Goal: Task Accomplishment & Management: Manage account settings

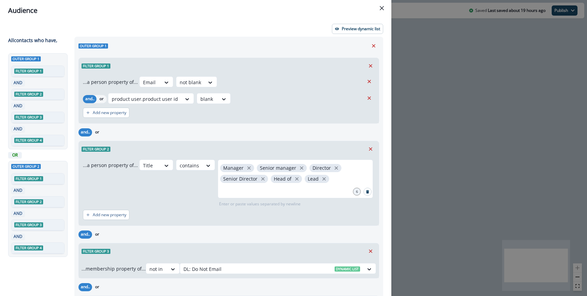
scroll to position [114, 0]
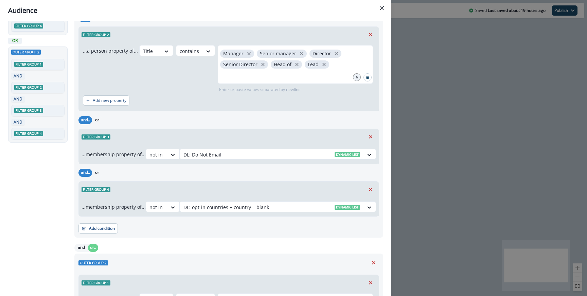
click at [427, 89] on div "Audience Preview dynamic list All contact s who have, Outer group 1 Filter grou…" at bounding box center [293, 148] width 587 height 296
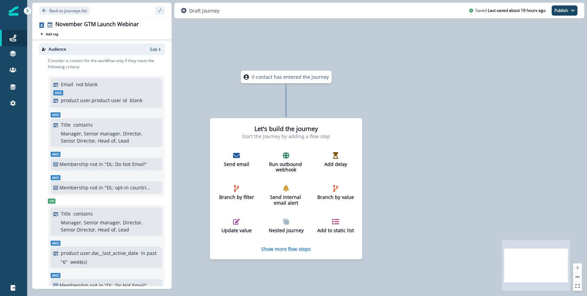
click at [96, 13] on div "Back to journeys list" at bounding box center [101, 11] width 139 height 16
click at [87, 13] on p "Back to journeys list" at bounding box center [68, 11] width 38 height 6
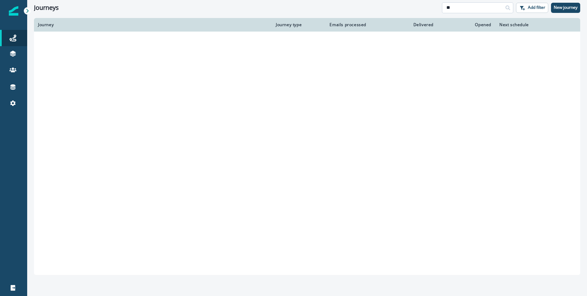
click at [467, 12] on input "**" at bounding box center [477, 7] width 71 height 11
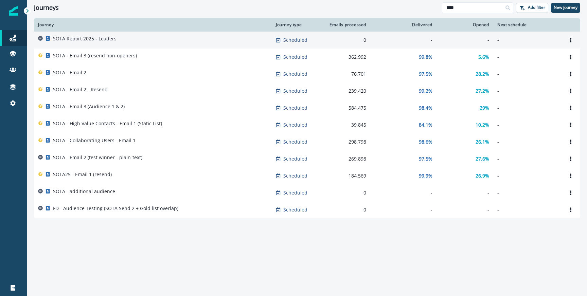
type input "****"
click at [233, 36] on div "SOTA Report 2025 - Leaders" at bounding box center [153, 40] width 230 height 10
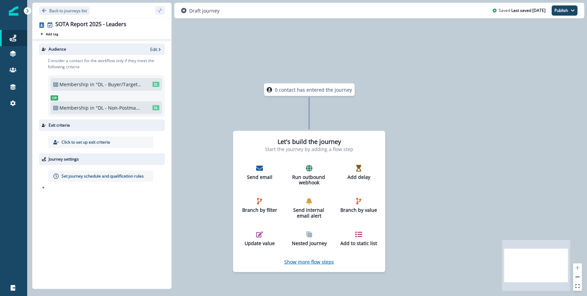
click at [321, 260] on p "Show more flow steps" at bounding box center [309, 261] width 50 height 6
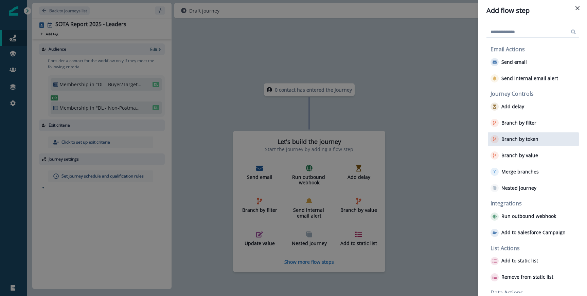
click at [526, 142] on button "Branch by token" at bounding box center [514, 139] width 48 height 8
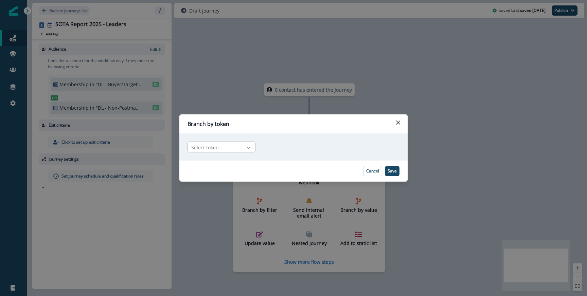
click at [243, 144] on div at bounding box center [249, 147] width 12 height 7
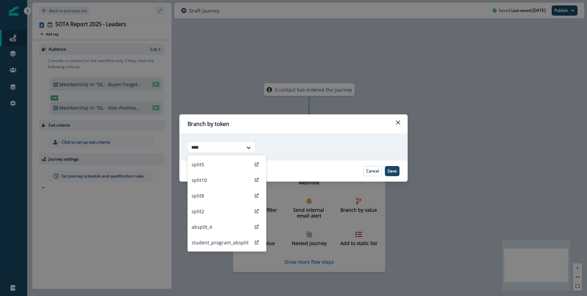
type input "*****"
click at [214, 208] on div "split2" at bounding box center [227, 211] width 79 height 16
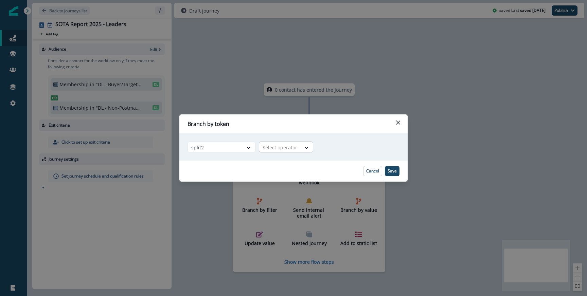
click at [276, 143] on div at bounding box center [280, 147] width 35 height 8
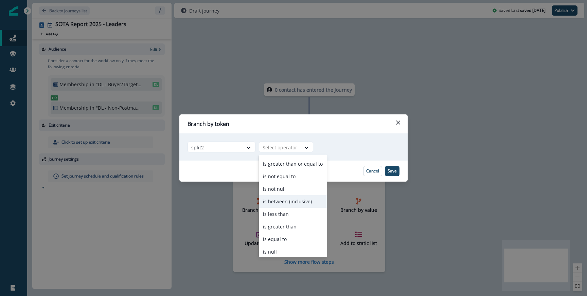
scroll to position [26, 0]
click at [288, 225] on div "is equal to" at bounding box center [293, 224] width 68 height 13
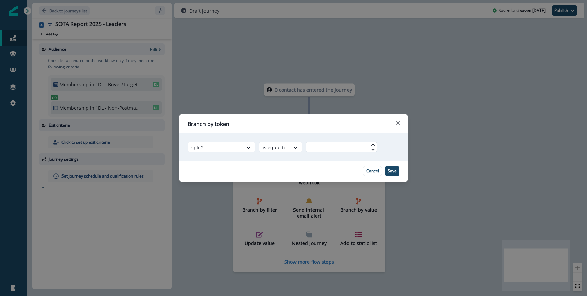
click at [347, 146] on input "text" at bounding box center [341, 147] width 71 height 11
type input "*"
click at [390, 170] on p "Save" at bounding box center [392, 171] width 9 height 5
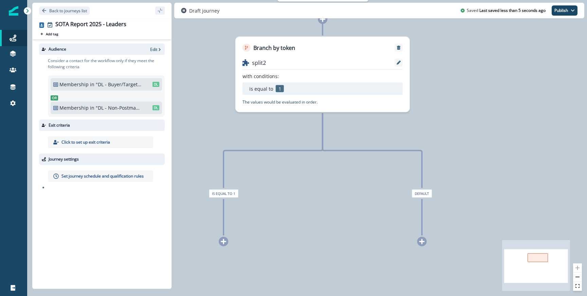
click at [221, 236] on div "0 contact has entered the journey Branch by token split2 with conditions: is eq…" at bounding box center [307, 148] width 560 height 296
click at [222, 240] on icon at bounding box center [223, 242] width 6 height 6
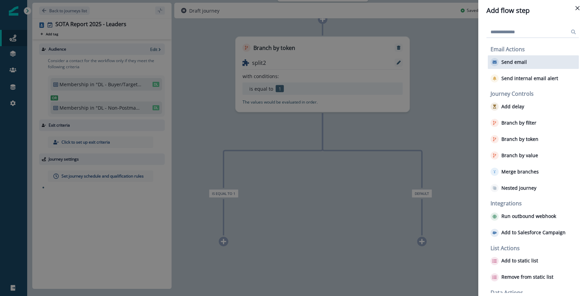
click at [523, 67] on div "Send email" at bounding box center [533, 62] width 91 height 14
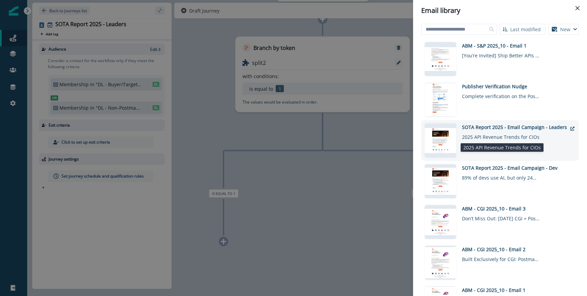
click at [488, 133] on div "2025 API Revenue Trends for CIOs" at bounding box center [501, 136] width 78 height 10
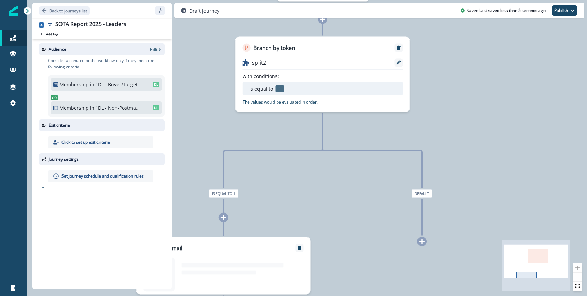
scroll to position [0, 0]
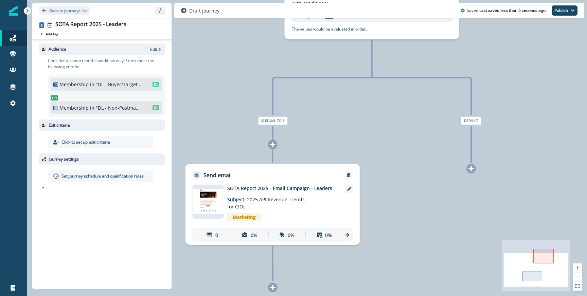
click at [472, 170] on icon at bounding box center [471, 169] width 6 height 6
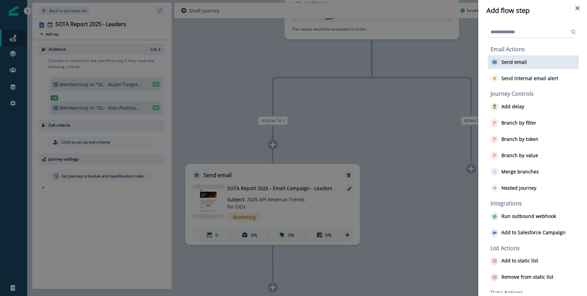
click at [522, 64] on p "Send email" at bounding box center [513, 62] width 25 height 6
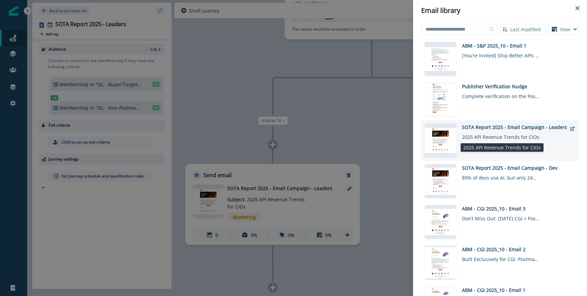
click at [495, 132] on div "2025 API Revenue Trends for CIOs" at bounding box center [501, 136] width 78 height 10
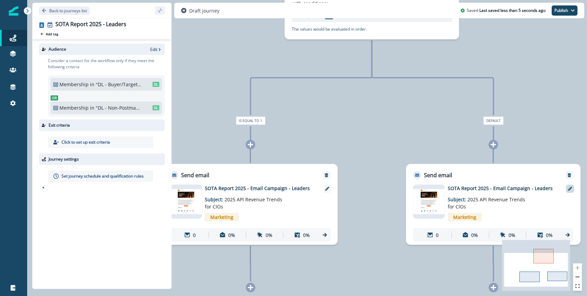
click at [569, 192] on div at bounding box center [570, 189] width 8 height 8
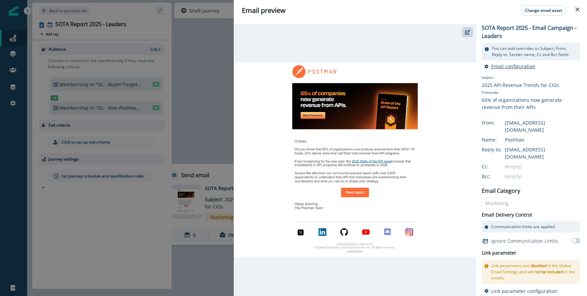
click at [497, 65] on p "Email configuration" at bounding box center [513, 66] width 44 height 6
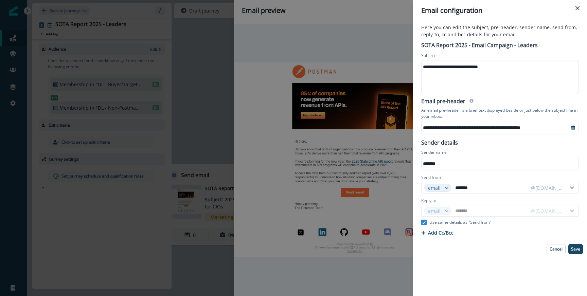
click at [446, 67] on div "**********" at bounding box center [500, 67] width 156 height 10
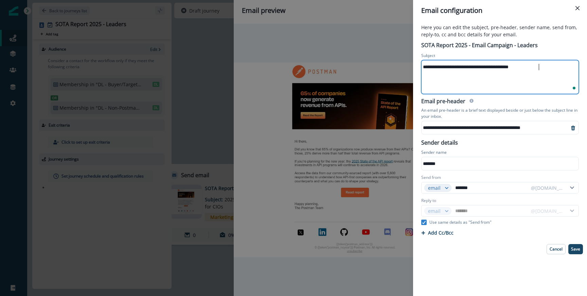
click at [470, 81] on div "**********" at bounding box center [500, 76] width 156 height 33
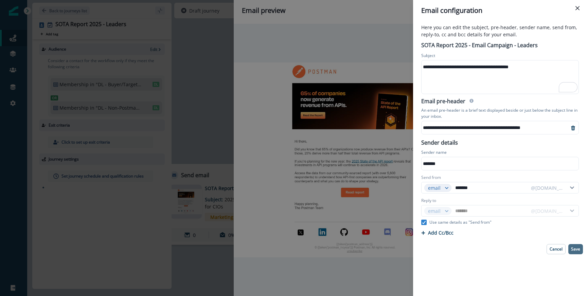
click at [577, 251] on p "Save" at bounding box center [575, 249] width 9 height 5
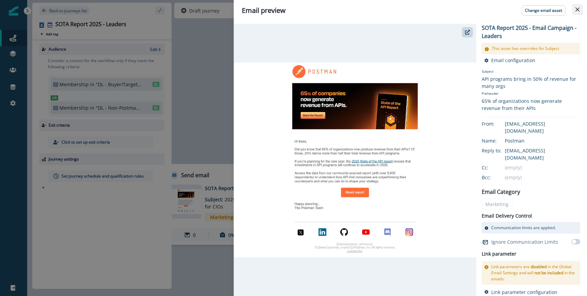
click at [578, 10] on icon "Close" at bounding box center [577, 9] width 4 height 4
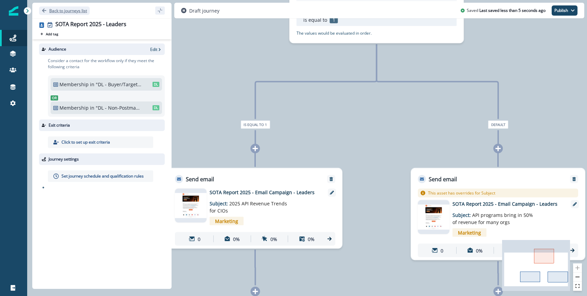
click at [61, 11] on p "Back to journeys list" at bounding box center [68, 11] width 38 height 6
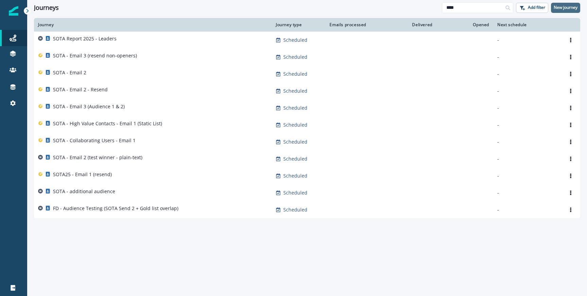
click at [561, 12] on button "New journey" at bounding box center [565, 8] width 29 height 10
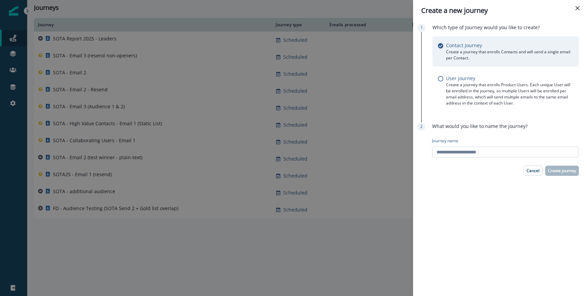
click at [447, 157] on input "Journey name" at bounding box center [505, 152] width 147 height 11
type input "**********"
click at [560, 172] on p "Create journey" at bounding box center [562, 170] width 28 height 5
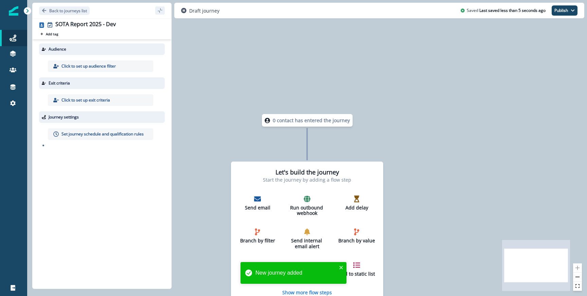
click at [101, 66] on p "Click to set up audience filter" at bounding box center [88, 66] width 54 height 6
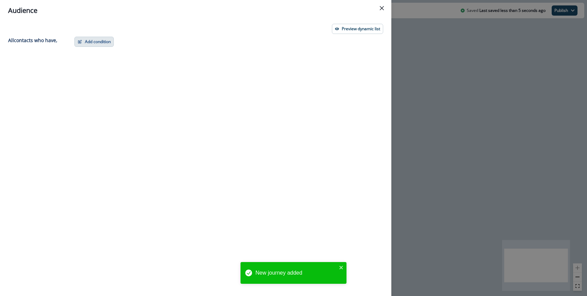
click at [113, 41] on button "Add condition" at bounding box center [93, 42] width 39 height 10
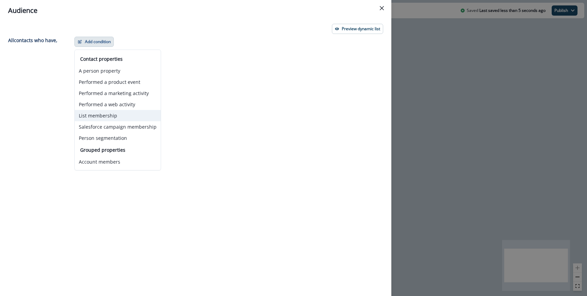
click at [106, 114] on button "List membership" at bounding box center [118, 115] width 86 height 11
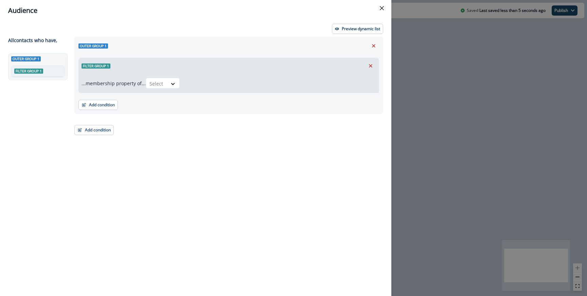
click at [166, 91] on div "...membership property of... Select" at bounding box center [229, 83] width 300 height 19
click at [166, 88] on div "Select" at bounding box center [156, 83] width 21 height 11
type input "*"
type input "**"
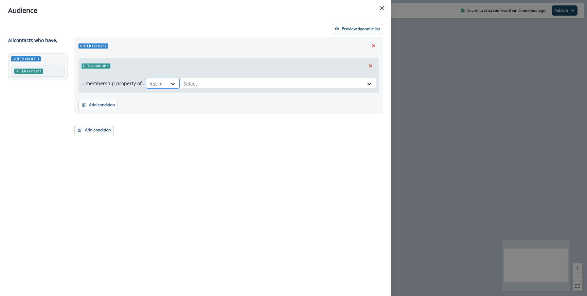
click at [160, 86] on div at bounding box center [156, 83] width 14 height 8
click at [158, 110] on div "in" at bounding box center [165, 111] width 34 height 13
click at [184, 88] on div "...membership property of... option in, selected. in Select" at bounding box center [229, 83] width 295 height 11
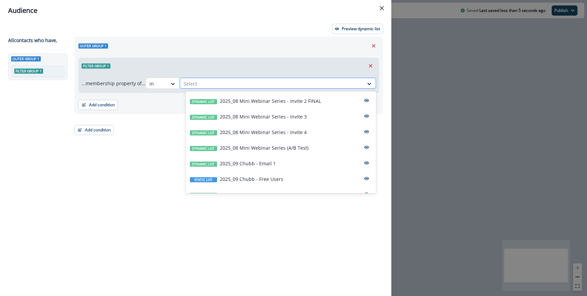
click at [198, 86] on div at bounding box center [271, 83] width 177 height 8
type input "**"
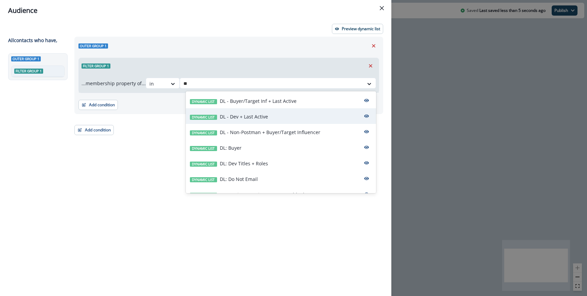
click at [240, 118] on p "DL - Dev + Last Active" at bounding box center [244, 116] width 48 height 7
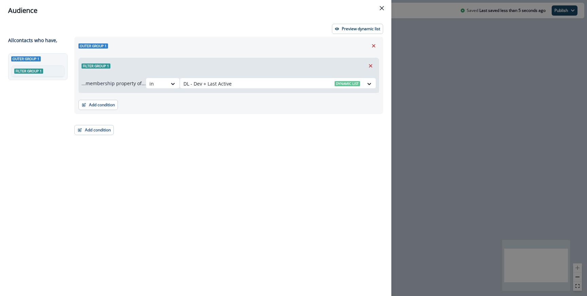
click at [197, 109] on div "Add condition Contact properties A person property Performed a product event Pe…" at bounding box center [228, 101] width 301 height 17
click at [346, 30] on p "Preview dynamic list" at bounding box center [361, 28] width 38 height 5
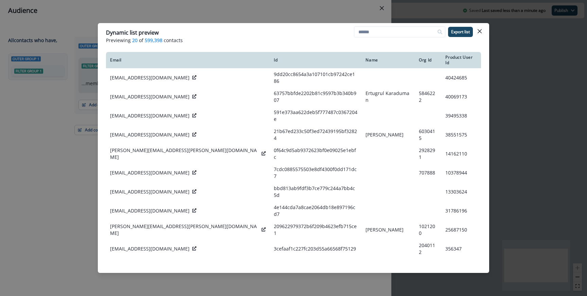
click at [343, 23] on div "Dynamic list preview Previewing 20 of 599,398 contacts Export list Email Id Nam…" at bounding box center [293, 148] width 587 height 296
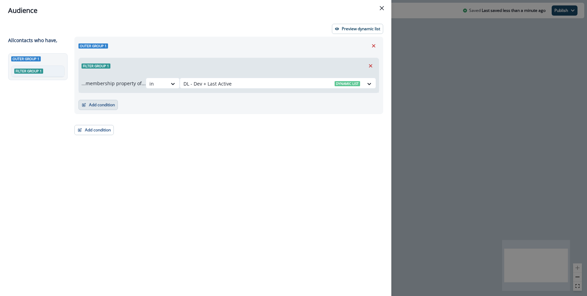
click at [94, 108] on button "Add condition" at bounding box center [97, 105] width 39 height 10
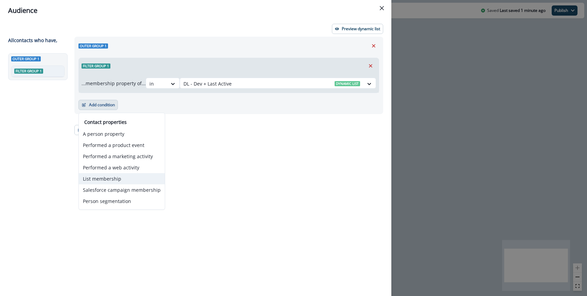
click at [99, 175] on button "List membership" at bounding box center [122, 178] width 86 height 11
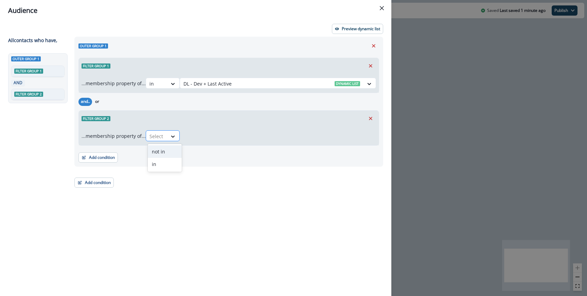
click at [166, 136] on div "Select" at bounding box center [156, 136] width 21 height 11
click at [161, 151] on div "not in" at bounding box center [165, 151] width 34 height 13
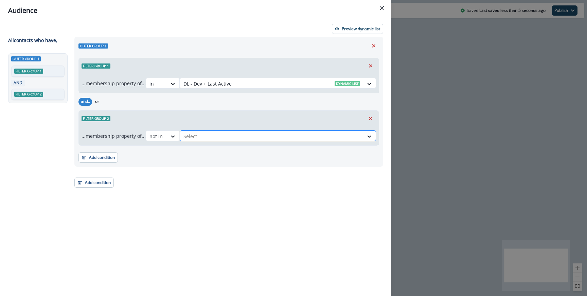
click at [205, 137] on div at bounding box center [271, 136] width 177 height 8
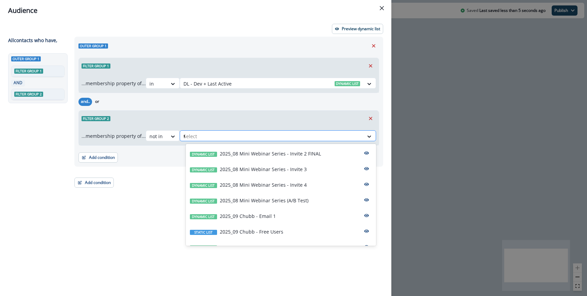
type input "**"
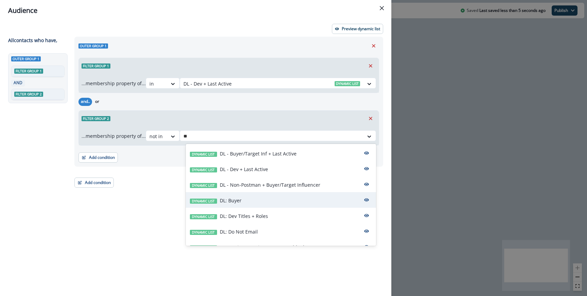
scroll to position [26, 0]
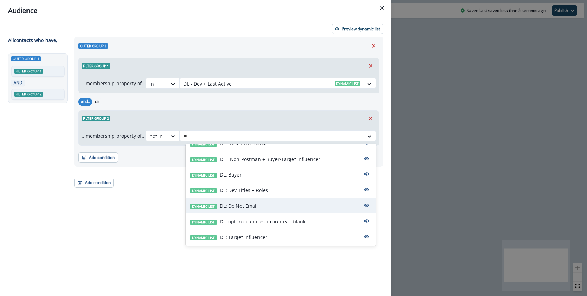
click at [251, 210] on div "Dynamic list DL: Do Not Email" at bounding box center [281, 206] width 190 height 16
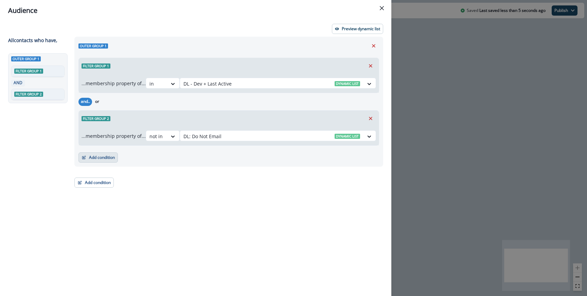
click at [107, 161] on button "Add condition" at bounding box center [97, 158] width 39 height 10
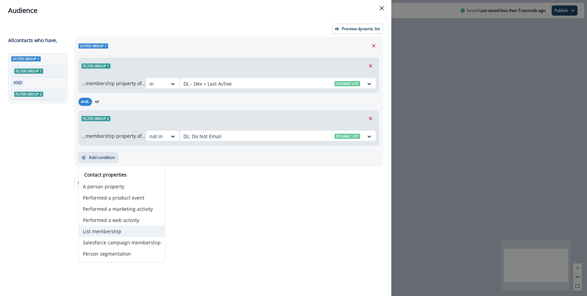
click at [112, 228] on button "List membership" at bounding box center [122, 231] width 86 height 11
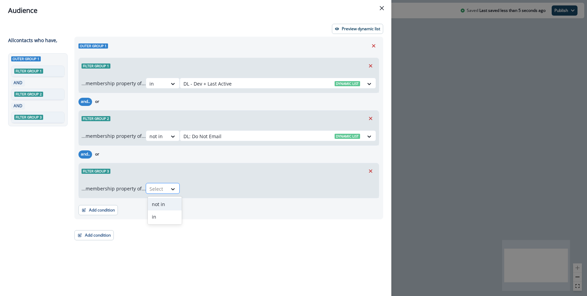
click at [158, 185] on div at bounding box center [156, 189] width 14 height 8
click at [165, 200] on div "not in" at bounding box center [165, 204] width 34 height 13
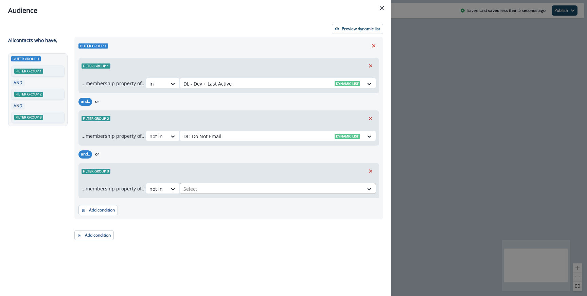
click at [214, 194] on div "Select" at bounding box center [271, 188] width 183 height 11
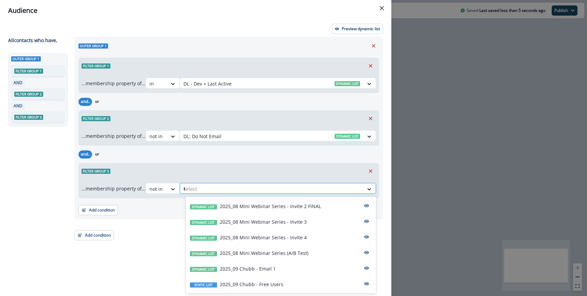
type input "**"
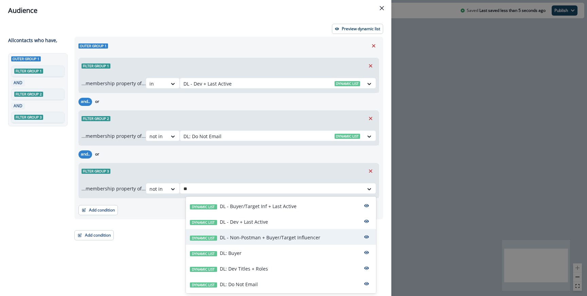
scroll to position [31, 0]
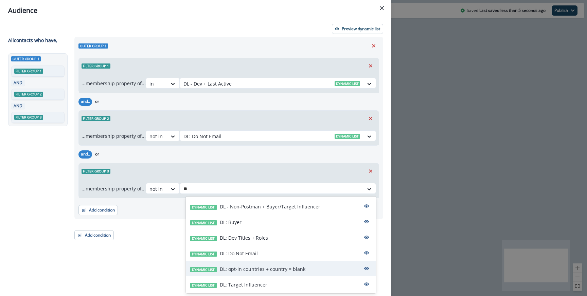
click at [265, 263] on div "Dynamic list DL: opt-in countries + country = blank" at bounding box center [281, 269] width 190 height 16
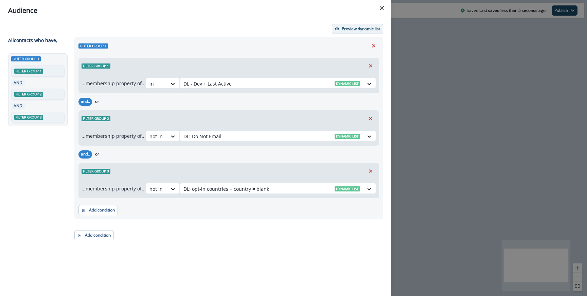
click at [342, 26] on p "Preview dynamic list" at bounding box center [361, 28] width 38 height 5
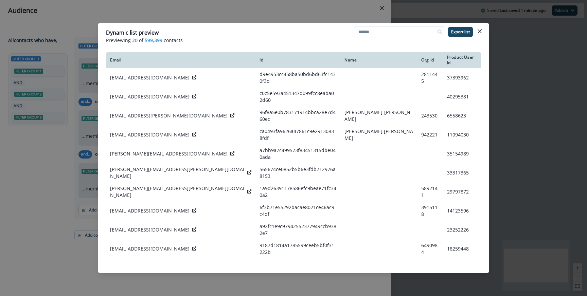
click at [335, 15] on div "Dynamic list preview Previewing 20 of 599,399 contacts Export list Email Id Nam…" at bounding box center [293, 148] width 587 height 296
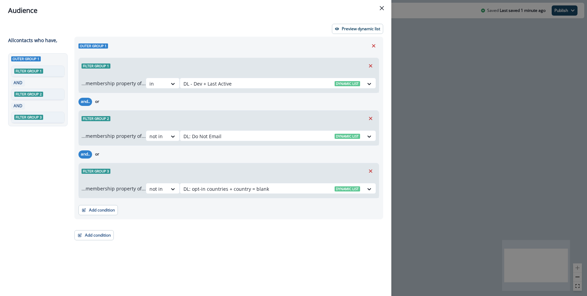
click at [407, 128] on div "Audience Preview dynamic list All contact s who have, Outer group 1 Filter grou…" at bounding box center [293, 148] width 587 height 296
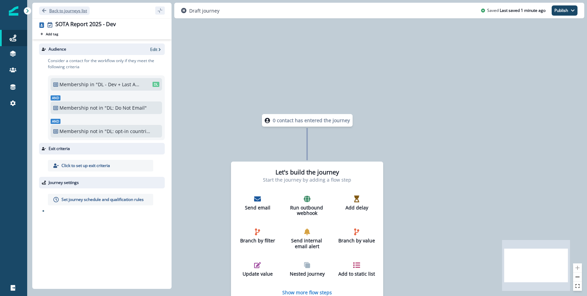
click at [69, 14] on button "Back to journeys list" at bounding box center [64, 10] width 51 height 8
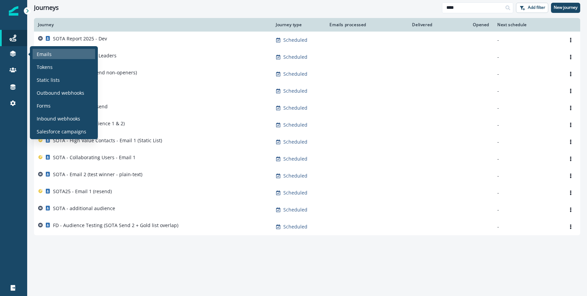
click at [48, 51] on p "Emails" at bounding box center [44, 54] width 15 height 7
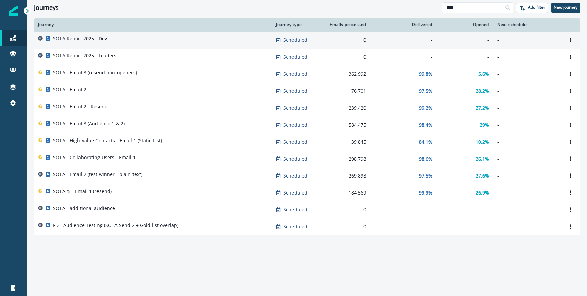
click at [163, 43] on div "SOTA Report 2025 - Dev" at bounding box center [153, 40] width 230 height 10
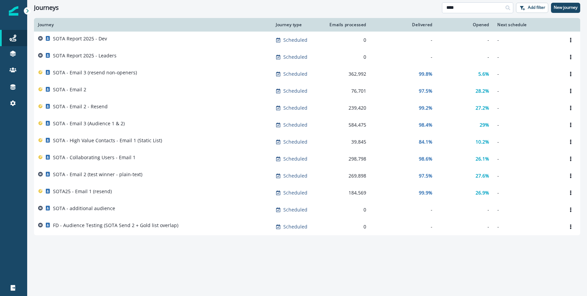
click at [466, 8] on input "****" at bounding box center [477, 7] width 71 height 11
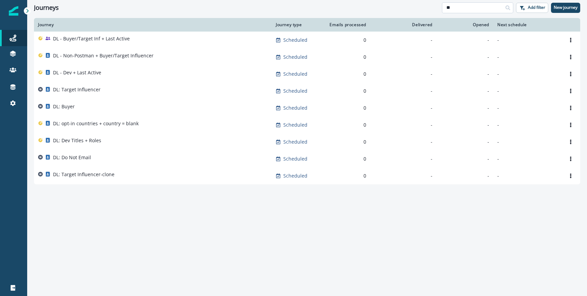
click at [462, 6] on input "**" at bounding box center [477, 7] width 71 height 11
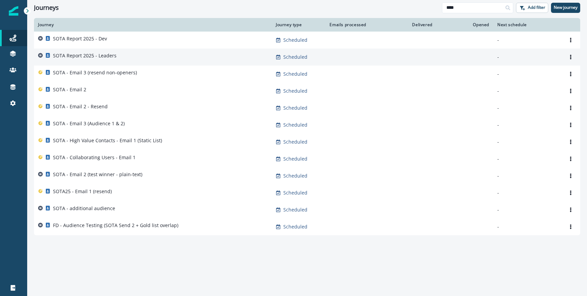
click at [89, 53] on p "SOTA Report 2025 - Leaders" at bounding box center [85, 55] width 64 height 7
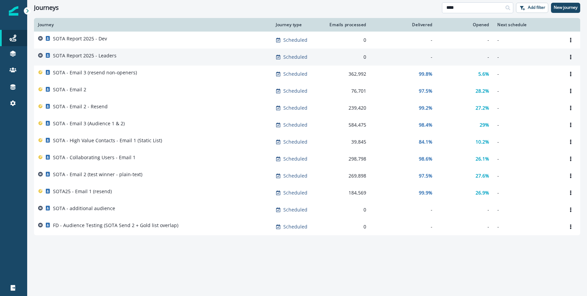
click at [465, 6] on input "****" at bounding box center [477, 7] width 71 height 11
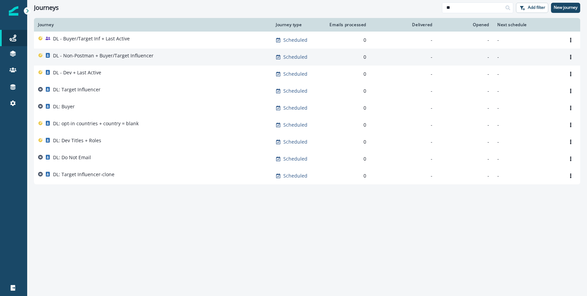
type input "**"
click at [122, 59] on div "DL - Non-Postman + Buyer/Target Influencer" at bounding box center [103, 57] width 101 height 10
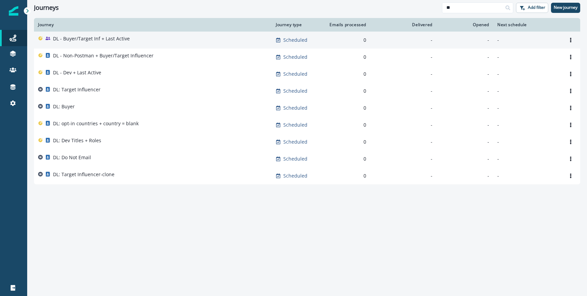
click at [120, 43] on div "DL - Buyer/Target Inf + Last Active" at bounding box center [91, 40] width 77 height 10
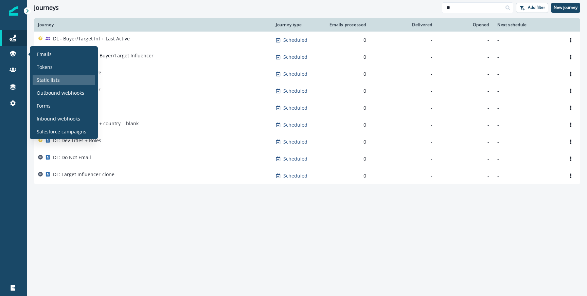
click at [48, 81] on p "Static lists" at bounding box center [48, 79] width 23 height 7
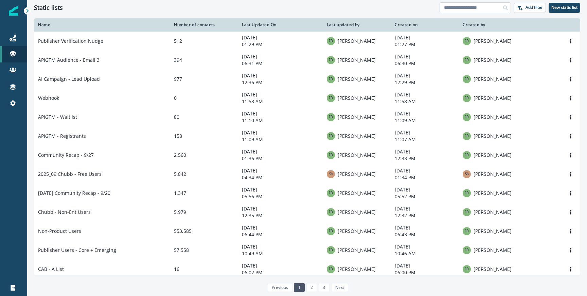
click at [461, 5] on input at bounding box center [475, 7] width 71 height 11
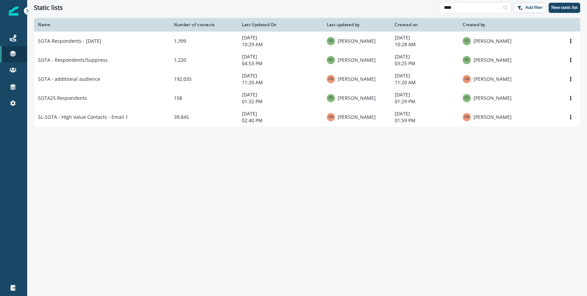
type input "****"
click at [17, 39] on div "Journeys" at bounding box center [14, 38] width 22 height 8
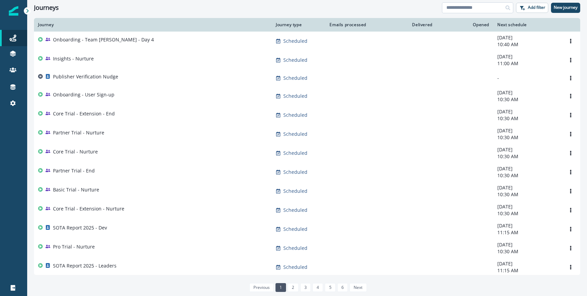
click at [492, 5] on input at bounding box center [477, 7] width 71 height 11
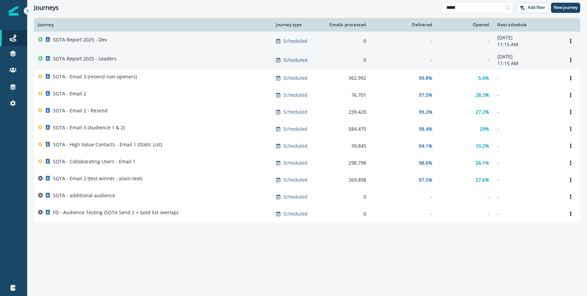
click at [138, 66] on td "SOTA Report 2025 - Leaders" at bounding box center [153, 60] width 238 height 19
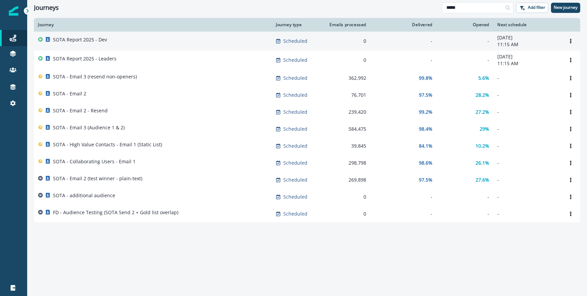
click at [89, 44] on div "SOTA Report 2025 - Dev" at bounding box center [80, 41] width 54 height 10
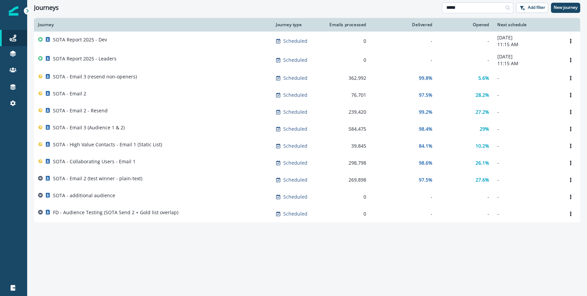
click at [470, 6] on input "****" at bounding box center [477, 7] width 71 height 11
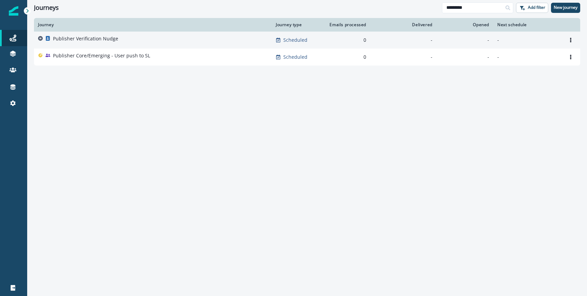
type input "*********"
click at [166, 41] on div "Publisher Verification Nudge" at bounding box center [153, 40] width 230 height 10
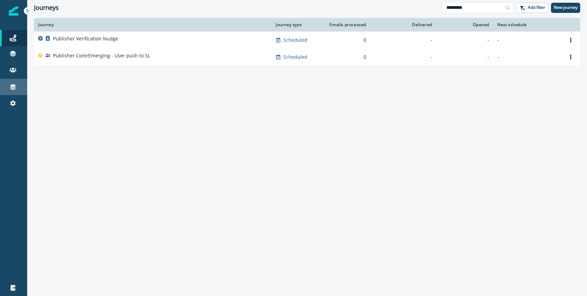
click at [14, 87] on icon at bounding box center [13, 87] width 7 height 7
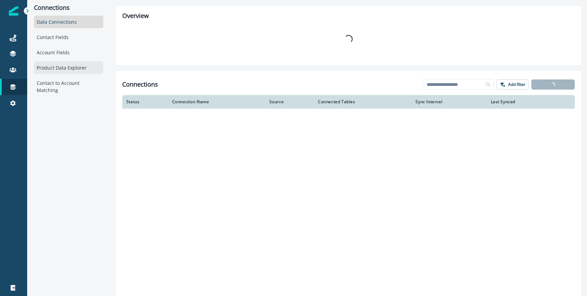
click at [71, 71] on div "Product Data Explorer" at bounding box center [68, 67] width 69 height 13
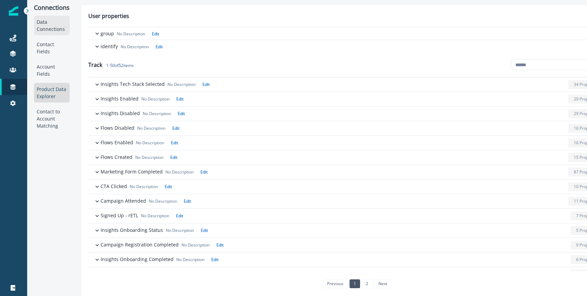
click at [54, 24] on div "Data Connections" at bounding box center [52, 26] width 36 height 20
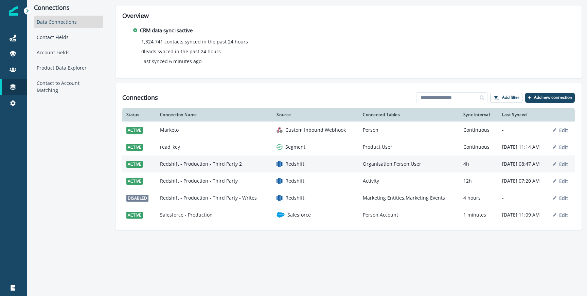
click at [206, 163] on td "Redshift - Production - Third Party 2" at bounding box center [214, 164] width 117 height 17
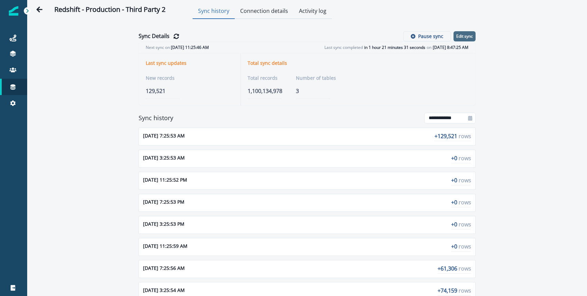
click at [463, 35] on p "Edit sync" at bounding box center [464, 36] width 17 height 5
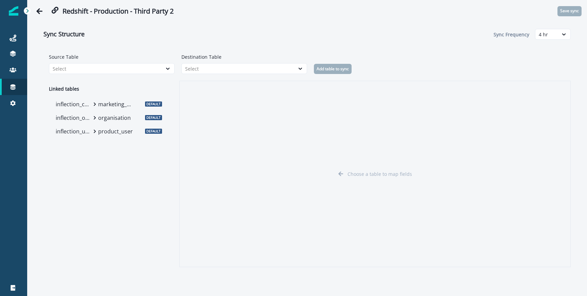
click at [105, 130] on p "product_user" at bounding box center [116, 131] width 36 height 8
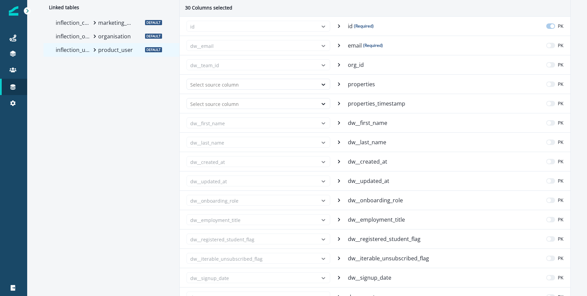
scroll to position [6, 0]
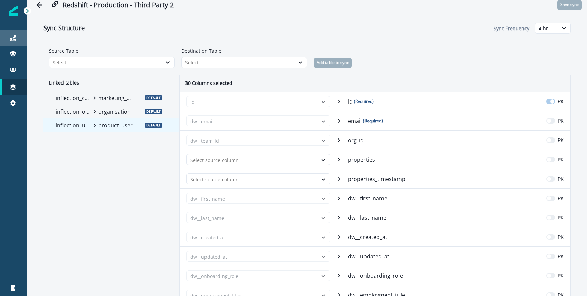
click at [3, 40] on div "Journeys" at bounding box center [14, 38] width 22 height 8
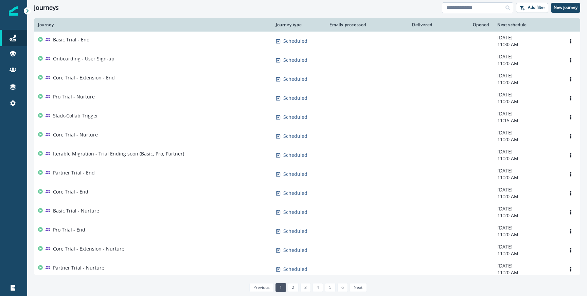
click at [465, 7] on input at bounding box center [477, 7] width 71 height 11
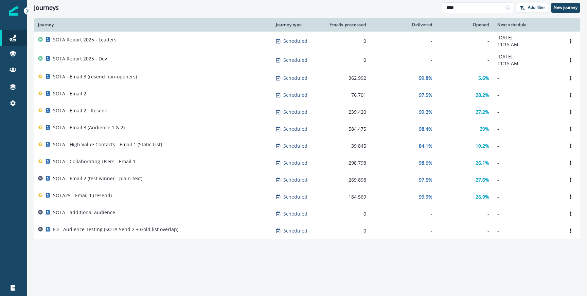
type input "****"
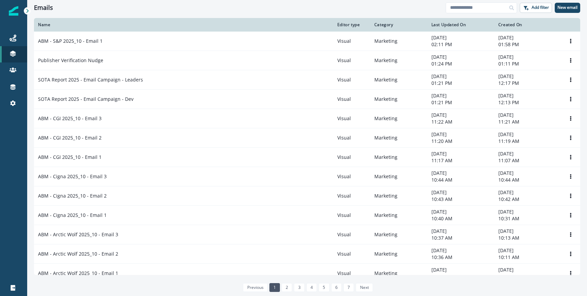
click at [470, 19] on th "Last Updated On" at bounding box center [460, 25] width 67 height 14
click at [469, 8] on input at bounding box center [481, 7] width 71 height 11
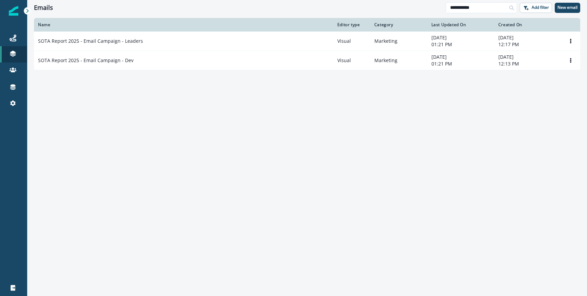
type input "**********"
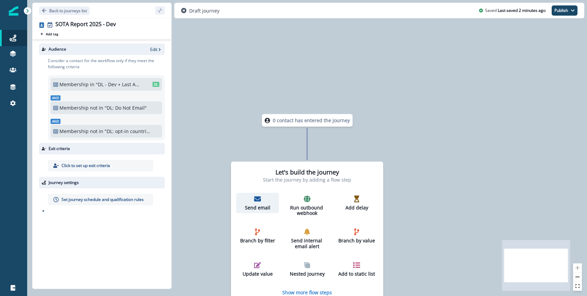
click at [261, 202] on div "Send email" at bounding box center [257, 203] width 37 height 15
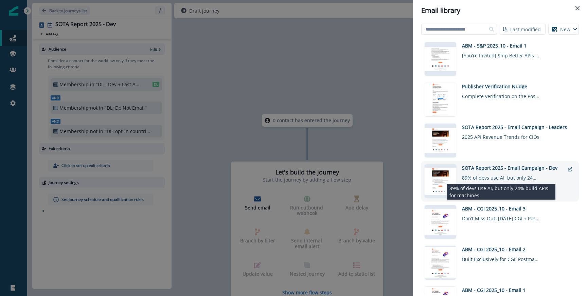
click at [504, 172] on div "89% of devs use AI, but only 24% build APIs for machines" at bounding box center [501, 177] width 78 height 10
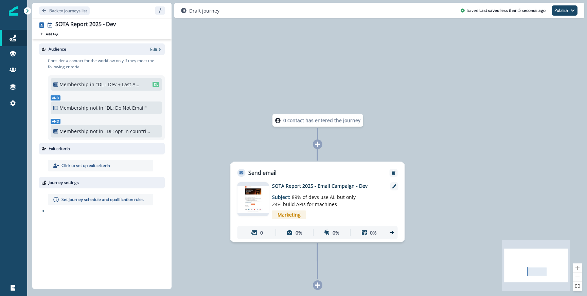
click at [319, 143] on icon at bounding box center [318, 144] width 6 height 6
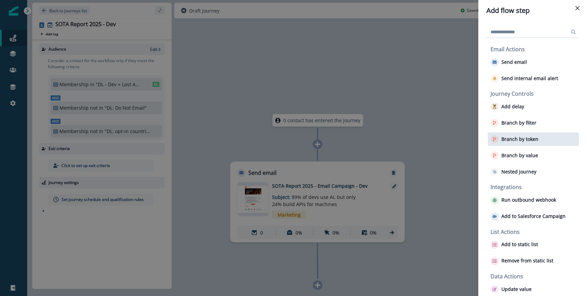
click at [521, 138] on p "Branch by token" at bounding box center [519, 140] width 37 height 6
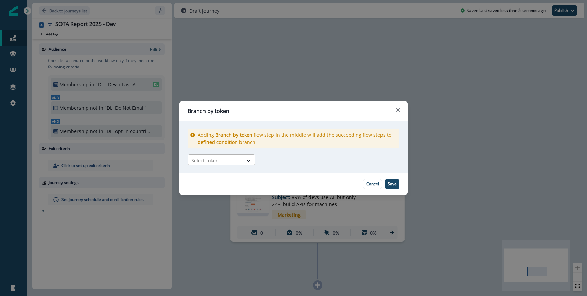
click at [237, 158] on div at bounding box center [215, 160] width 48 height 8
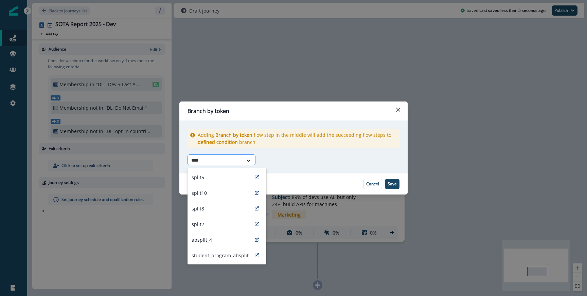
type input "*****"
click at [213, 221] on div "split2" at bounding box center [227, 224] width 79 height 16
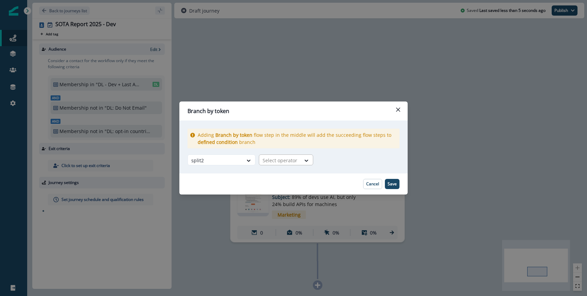
click at [276, 161] on div at bounding box center [280, 160] width 35 height 8
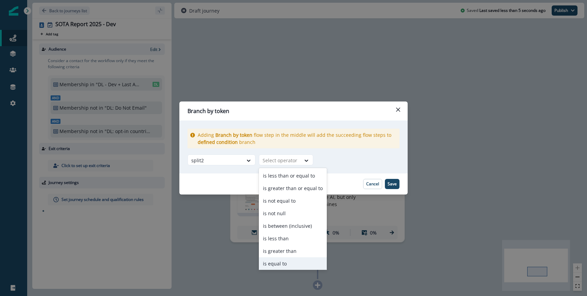
click at [285, 262] on div "is equal to" at bounding box center [293, 263] width 68 height 13
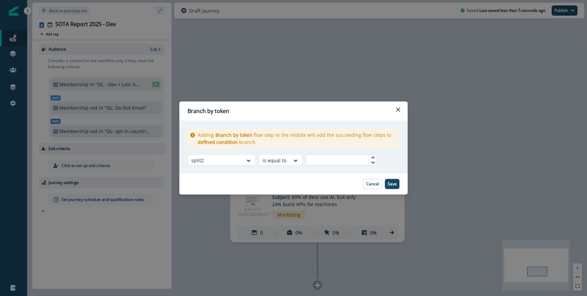
click at [337, 160] on input "text" at bounding box center [341, 160] width 71 height 11
type input "*"
click at [396, 185] on p "Save" at bounding box center [392, 184] width 9 height 5
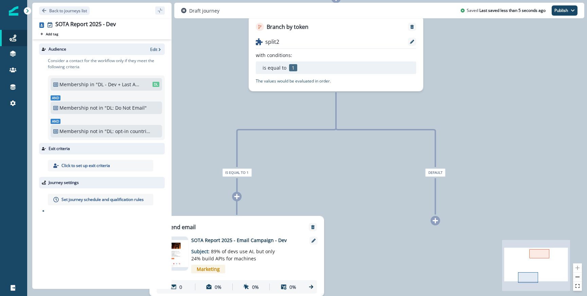
click at [435, 218] on icon at bounding box center [435, 221] width 6 height 6
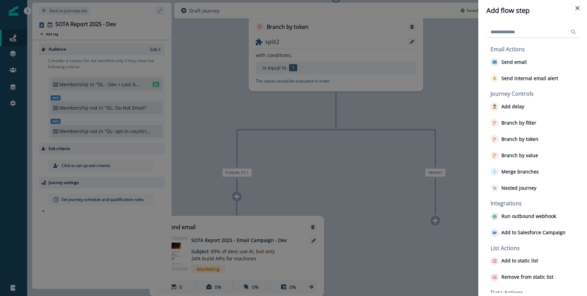
click at [336, 141] on div "Add flow step Email Actions Send email Send internal email alert Journey Contro…" at bounding box center [293, 148] width 587 height 296
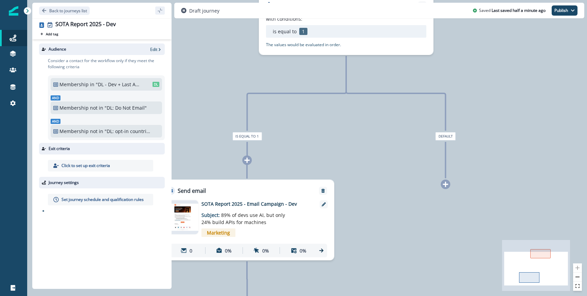
click at [446, 183] on icon at bounding box center [446, 184] width 6 height 6
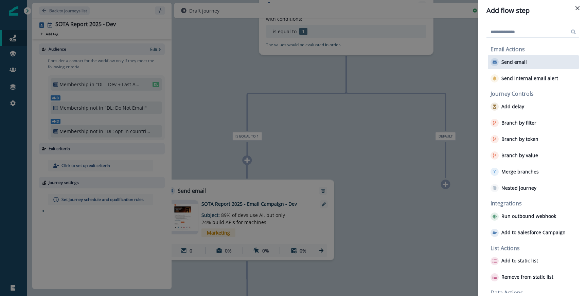
click at [516, 65] on p "Send email" at bounding box center [513, 62] width 25 height 6
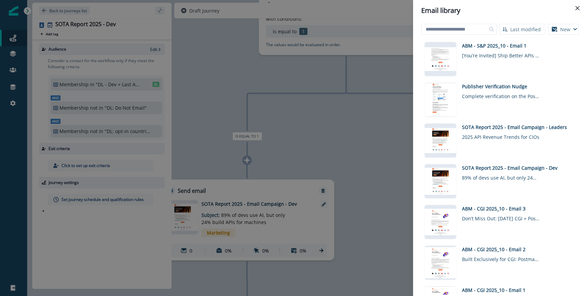
click at [451, 23] on div "Last modified Name (A-Z) Last modified Last created New Visual editor HTML edit…" at bounding box center [500, 158] width 174 height 275
click at [447, 29] on input at bounding box center [459, 29] width 76 height 11
click at [445, 29] on input at bounding box center [459, 29] width 76 height 11
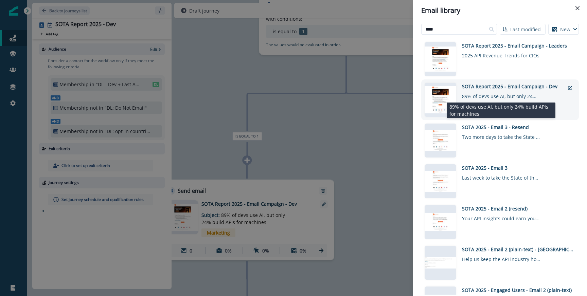
type input "****"
click at [485, 92] on div "89% of devs use AI, but only 24% build APIs for machines" at bounding box center [501, 95] width 78 height 10
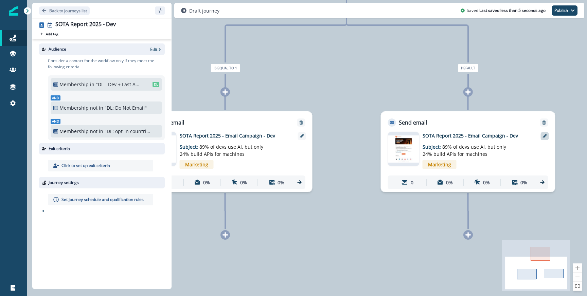
click at [542, 135] on div at bounding box center [545, 136] width 8 height 8
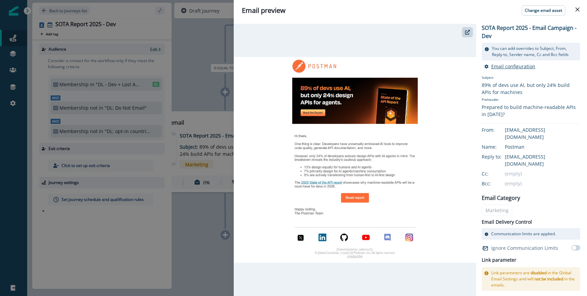
click at [514, 67] on p "Email configuration" at bounding box center [513, 66] width 44 height 6
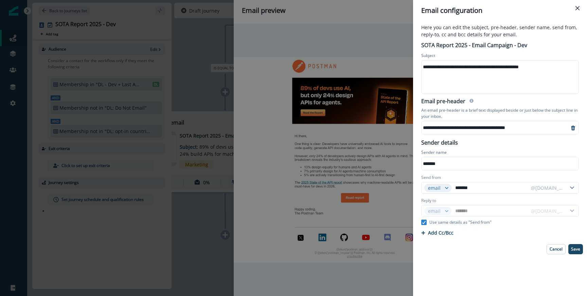
click at [454, 71] on div "**********" at bounding box center [500, 67] width 156 height 10
click at [441, 126] on div "**********" at bounding box center [495, 128] width 147 height 10
click at [505, 149] on div "Sender name *******" at bounding box center [500, 160] width 166 height 24
click at [576, 247] on p "Save" at bounding box center [575, 249] width 9 height 5
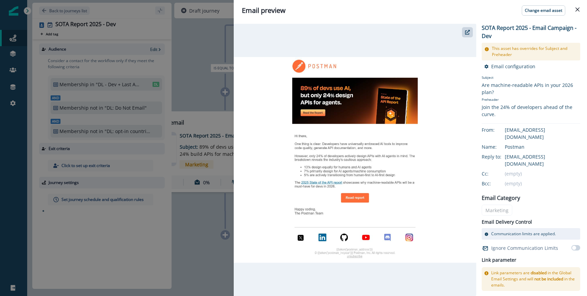
click at [227, 107] on div "Email preview Change email asset SOTA Report 2025 - Email Campaign - Dev This a…" at bounding box center [293, 148] width 587 height 296
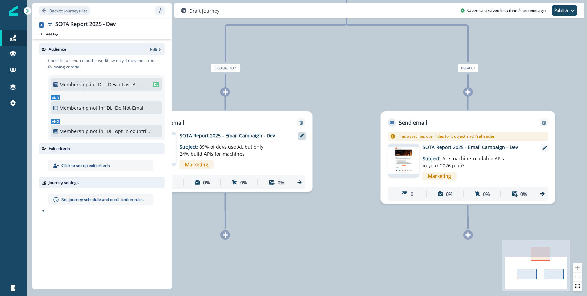
click at [301, 138] on icon at bounding box center [302, 136] width 4 height 4
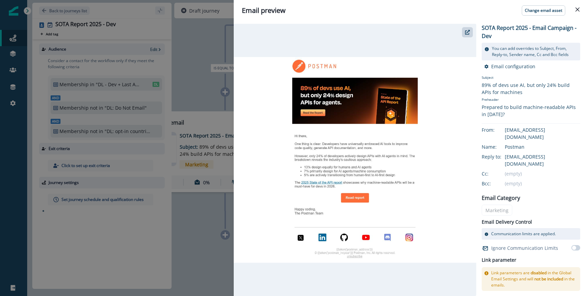
click at [213, 121] on div "Email preview Change email asset SOTA Report 2025 - Email Campaign - Dev You ca…" at bounding box center [293, 148] width 587 height 296
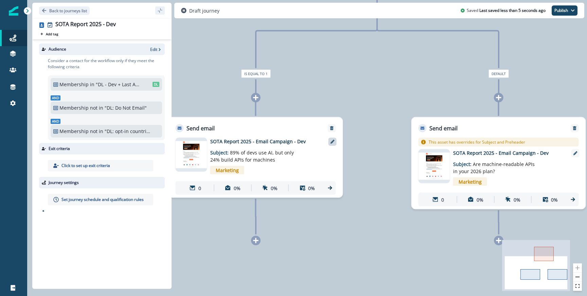
click at [332, 142] on icon at bounding box center [333, 142] width 4 height 4
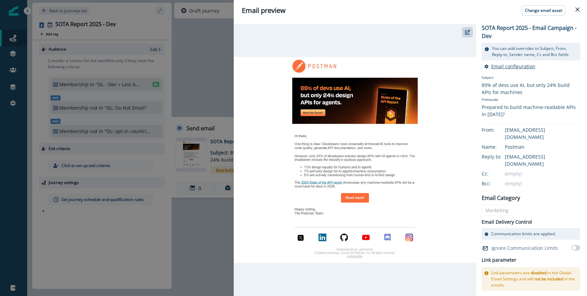
click at [507, 68] on p "Email configuration" at bounding box center [513, 66] width 44 height 6
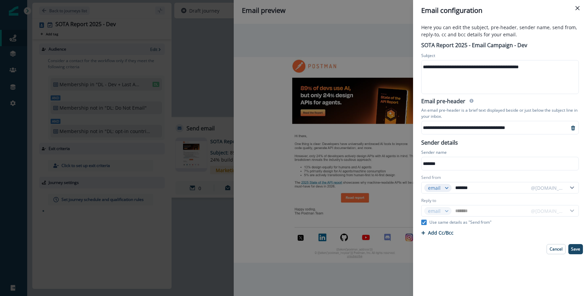
click at [318, 142] on div "**********" at bounding box center [293, 148] width 587 height 296
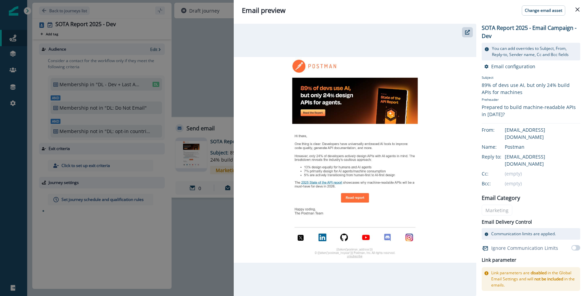
click at [185, 153] on div "Email preview Change email asset SOTA Report 2025 - Email Campaign - Dev You ca…" at bounding box center [293, 148] width 587 height 296
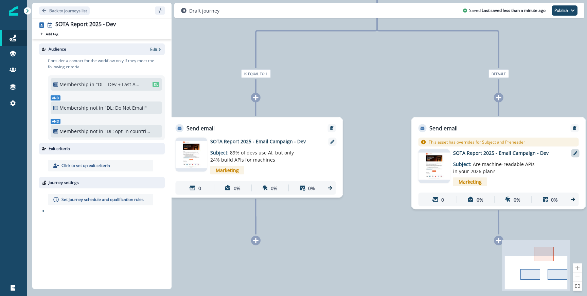
click at [574, 154] on icon at bounding box center [575, 153] width 4 height 4
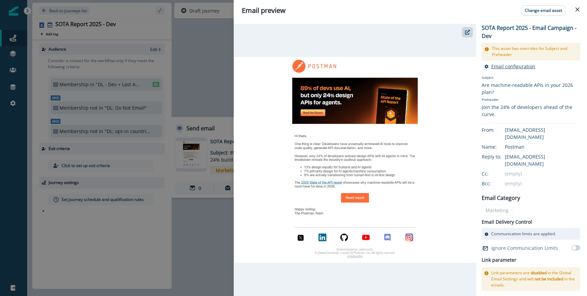
click at [527, 63] on p "Email configuration" at bounding box center [513, 66] width 44 height 6
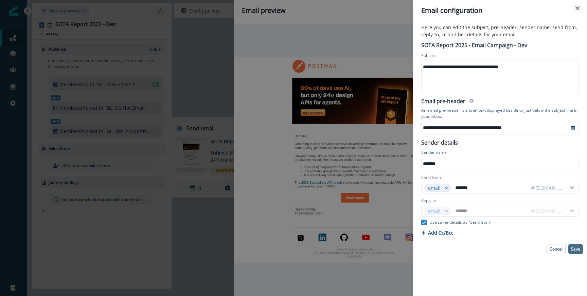
click at [575, 247] on p "Save" at bounding box center [575, 249] width 9 height 5
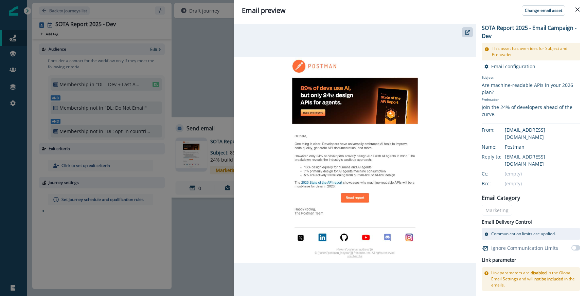
click at [210, 173] on div "Email preview Change email asset SOTA Report 2025 - Email Campaign - Dev This a…" at bounding box center [293, 148] width 587 height 296
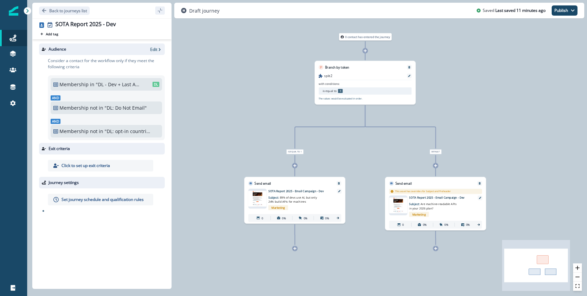
click at [86, 196] on div "Set journey schedule and qualification rules" at bounding box center [100, 200] width 105 height 12
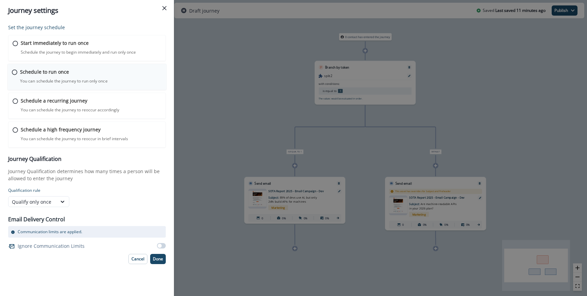
click at [58, 67] on div "Schedule to run once You can schedule the journey to run only once Journey is s…" at bounding box center [86, 77] width 159 height 26
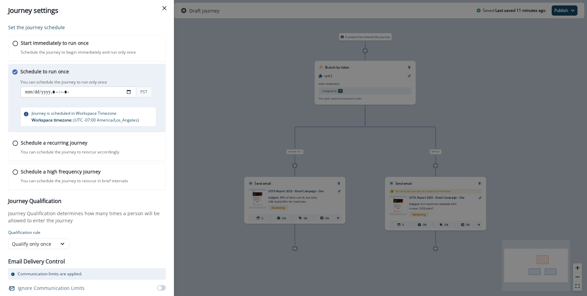
click at [128, 94] on input "datetime-local" at bounding box center [78, 92] width 116 height 11
click at [148, 70] on div "Schedule to run once You can schedule the journey to run only once You can sche…" at bounding box center [93, 97] width 146 height 59
click at [57, 92] on input "datetime-local" at bounding box center [78, 92] width 116 height 11
click at [152, 104] on div "Schedule to run once You can schedule the journey to run only once You can sche…" at bounding box center [93, 97] width 146 height 59
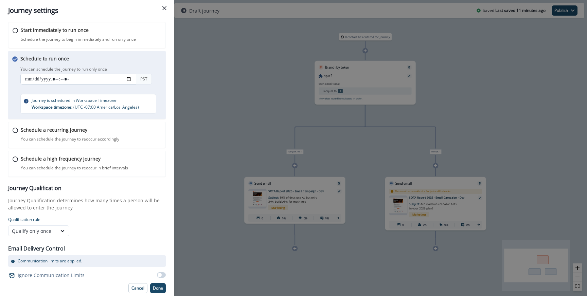
click at [63, 77] on input "datetime-local" at bounding box center [78, 79] width 116 height 11
click at [64, 77] on input "datetime-local" at bounding box center [78, 79] width 116 height 11
click at [65, 80] on input "datetime-local" at bounding box center [78, 79] width 116 height 11
type input "**********"
click at [89, 90] on div "Schedule to run once You can schedule the journey to run only once You can sche…" at bounding box center [93, 84] width 146 height 59
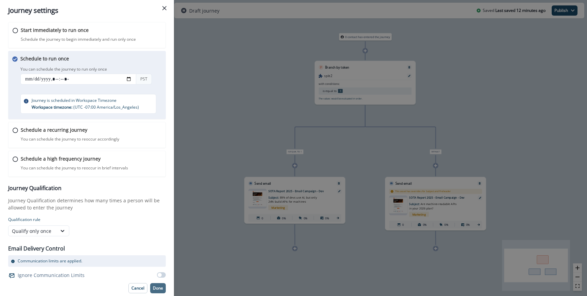
click at [159, 287] on p "Done" at bounding box center [158, 288] width 10 height 5
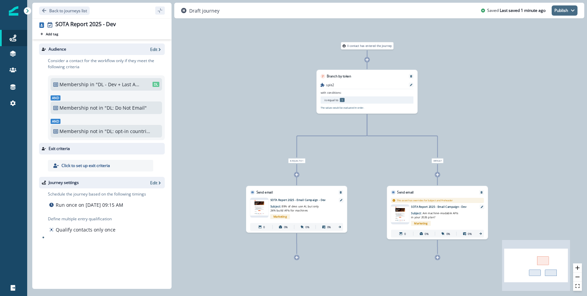
click at [570, 13] on button "Publish" at bounding box center [565, 10] width 26 height 10
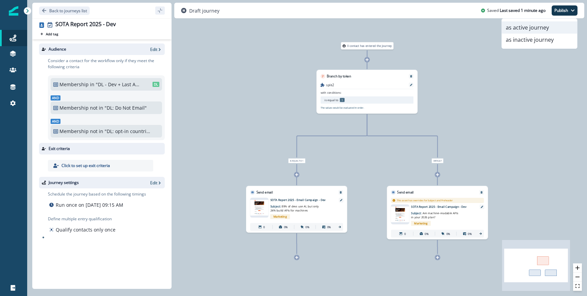
click at [550, 25] on button "as active journey" at bounding box center [539, 27] width 75 height 12
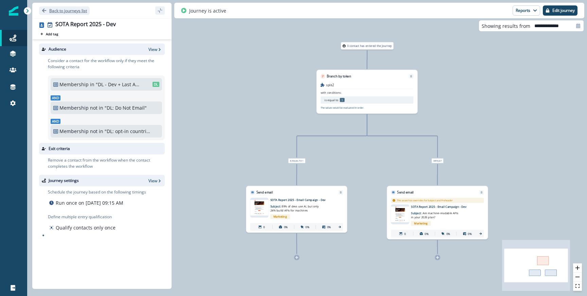
click at [76, 11] on p "Back to journeys list" at bounding box center [68, 11] width 38 height 6
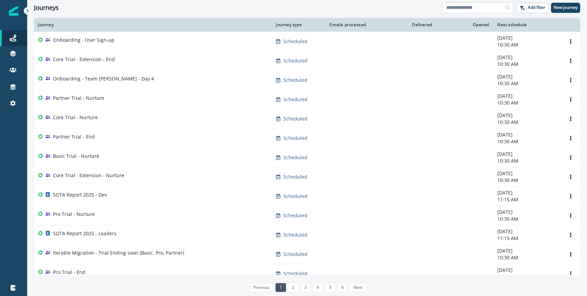
click at [463, 9] on input at bounding box center [477, 7] width 71 height 11
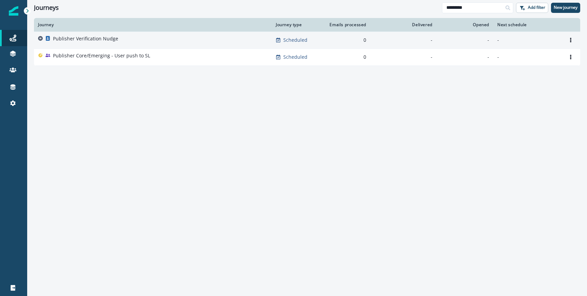
type input "*********"
click at [188, 36] on div "Publisher Verification Nudge" at bounding box center [153, 40] width 230 height 10
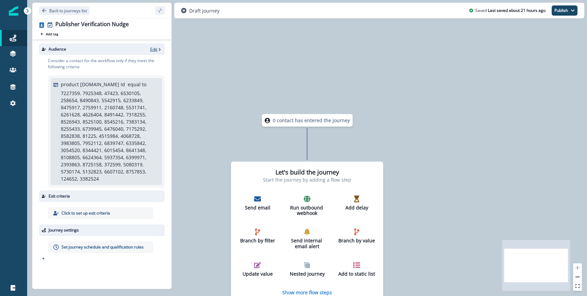
click at [156, 47] on p "Edit" at bounding box center [153, 50] width 7 height 6
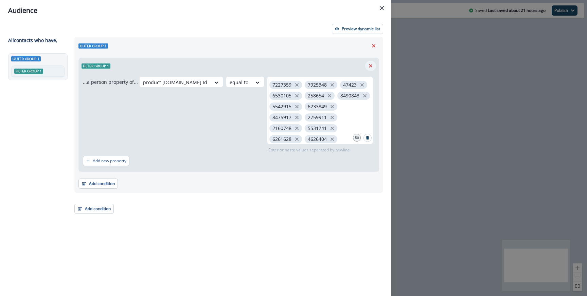
click at [369, 67] on icon "Remove" at bounding box center [371, 66] width 6 height 6
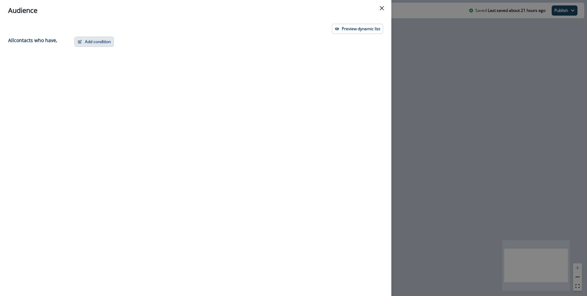
click at [107, 47] on button "Add condition" at bounding box center [93, 42] width 39 height 10
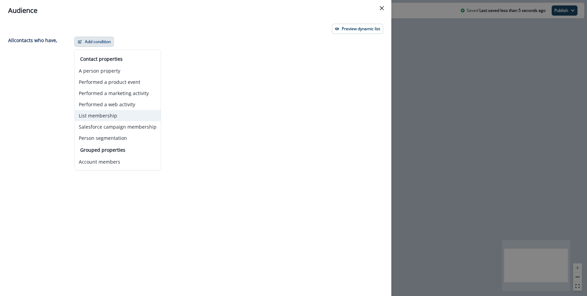
click at [104, 114] on button "List membership" at bounding box center [118, 115] width 86 height 11
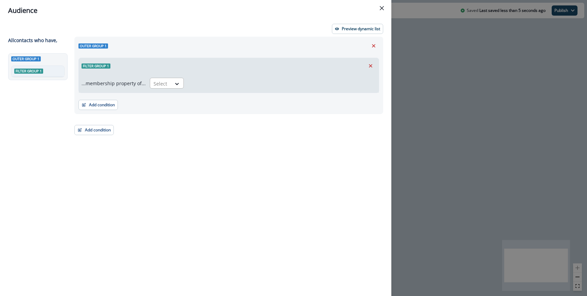
click at [166, 83] on div "Select" at bounding box center [160, 83] width 21 height 11
click at [160, 98] on div "in" at bounding box center [165, 99] width 34 height 13
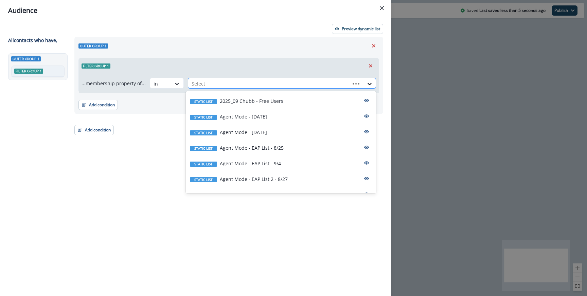
click at [217, 79] on div at bounding box center [269, 83] width 155 height 8
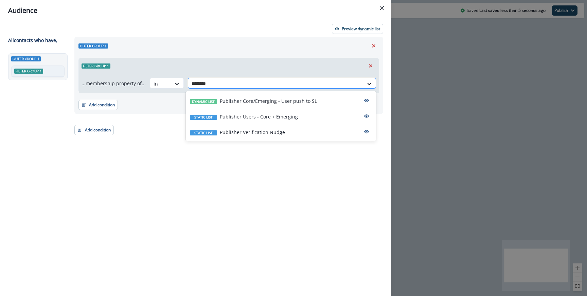
type input "*********"
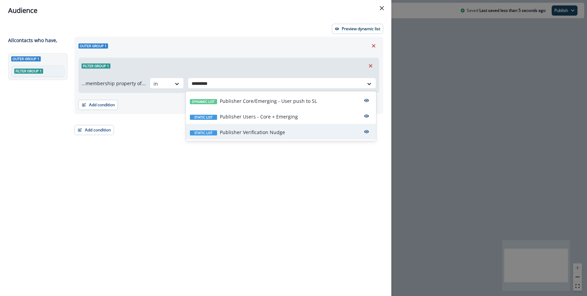
click at [242, 131] on p "Publisher Verification Nudge" at bounding box center [252, 132] width 65 height 7
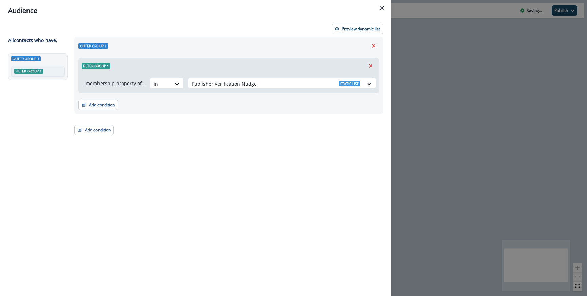
click at [100, 135] on div "Outer group 1 Filter group 1 ...membership property of... in option Publisher V…" at bounding box center [226, 154] width 313 height 235
click at [98, 136] on div "Outer group 1 Filter group 1 ...membership property of... in Publisher Verifica…" at bounding box center [226, 154] width 313 height 235
click at [101, 132] on button "Add condition" at bounding box center [93, 130] width 39 height 10
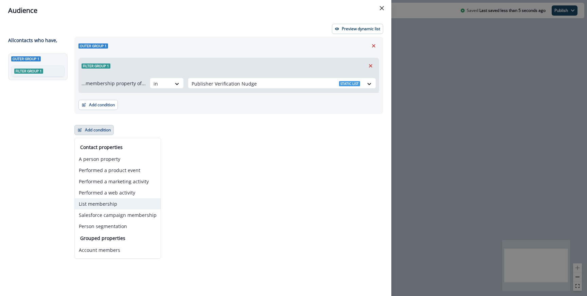
click at [114, 205] on button "List membership" at bounding box center [118, 203] width 86 height 11
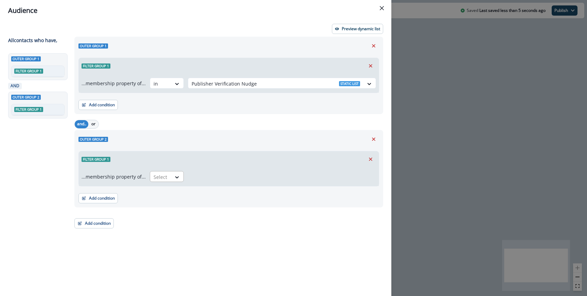
click at [174, 173] on div at bounding box center [177, 177] width 12 height 11
click at [168, 203] on div "not in" at bounding box center [165, 205] width 34 height 13
click at [195, 178] on div at bounding box center [276, 177] width 168 height 8
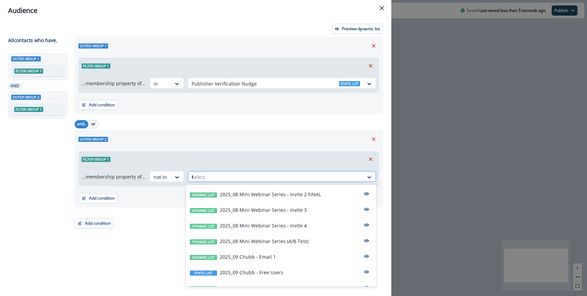
type input "**"
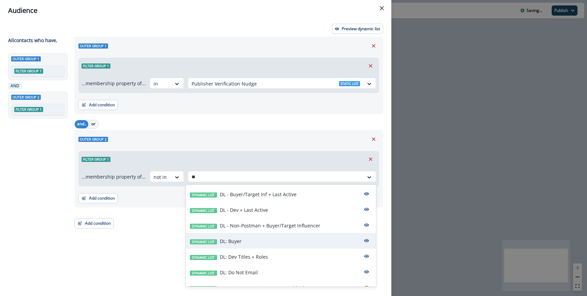
scroll to position [26, 0]
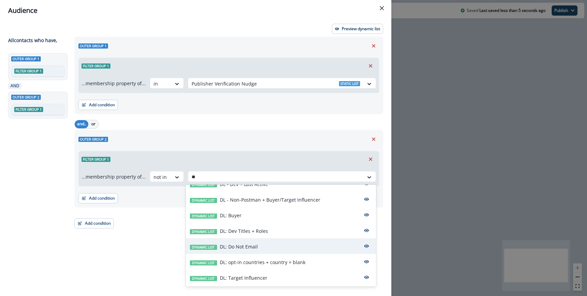
click at [238, 246] on p "DL: Do Not Email" at bounding box center [239, 246] width 38 height 7
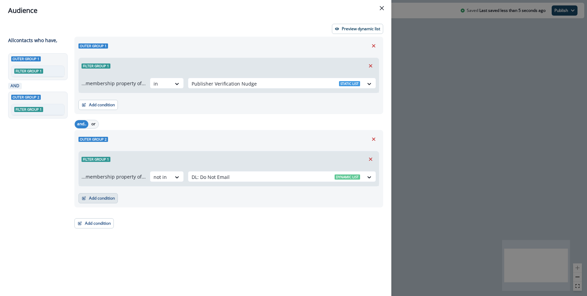
click at [106, 198] on button "Add condition" at bounding box center [97, 198] width 39 height 10
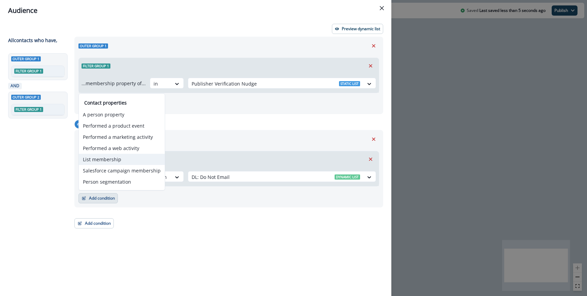
click at [113, 158] on button "List membership" at bounding box center [122, 159] width 86 height 11
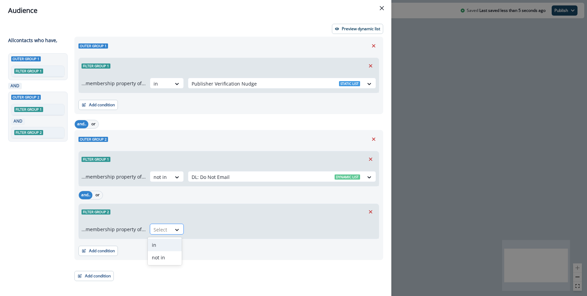
click at [165, 226] on div at bounding box center [161, 230] width 14 height 8
click at [166, 259] on div "not in" at bounding box center [165, 257] width 34 height 13
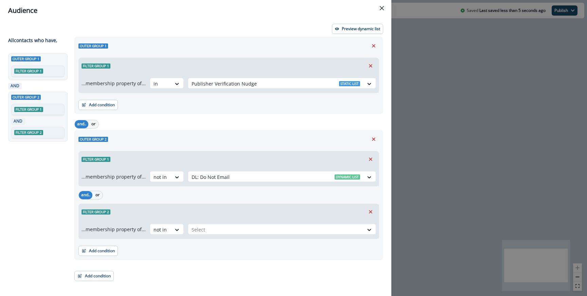
click at [209, 239] on div "Filter group 2 ...membership property of... option not in, selected. not in Sel…" at bounding box center [228, 221] width 301 height 35
click at [209, 234] on div "Select" at bounding box center [275, 229] width 175 height 11
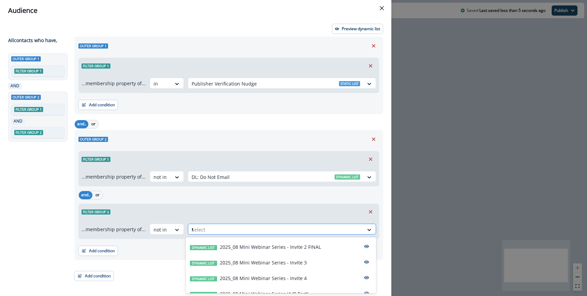
type input "**"
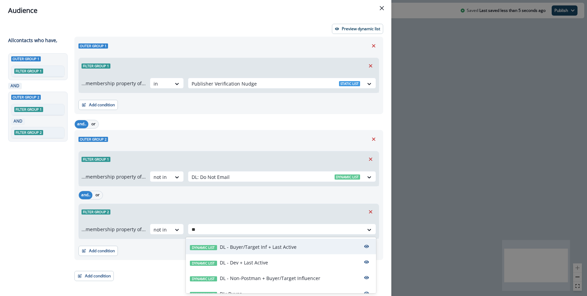
scroll to position [72, 0]
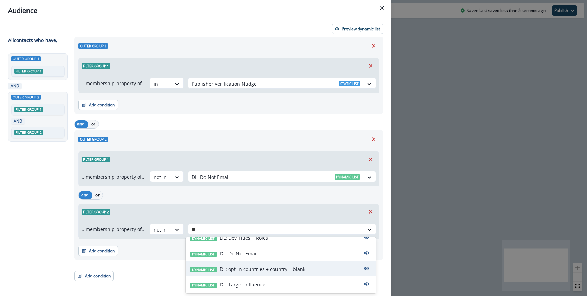
click at [242, 264] on div "Dynamic list DL: opt-in countries + country = blank" at bounding box center [281, 269] width 190 height 16
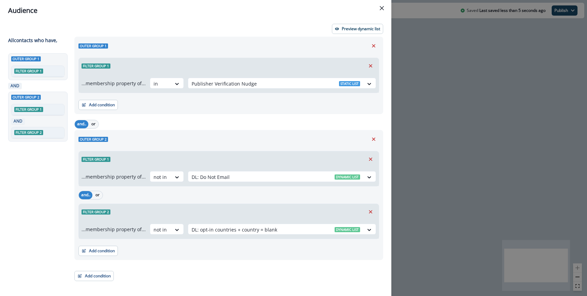
click at [247, 208] on div "Filter group 2" at bounding box center [229, 212] width 300 height 16
click at [341, 30] on button "Preview dynamic list" at bounding box center [357, 29] width 51 height 10
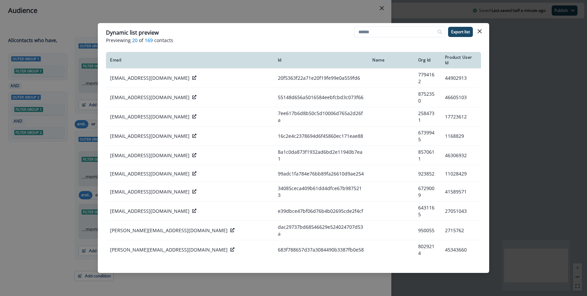
click at [219, 19] on div "Dynamic list preview Previewing 20 of 169 contacts Export list Email Id Name Or…" at bounding box center [293, 148] width 587 height 296
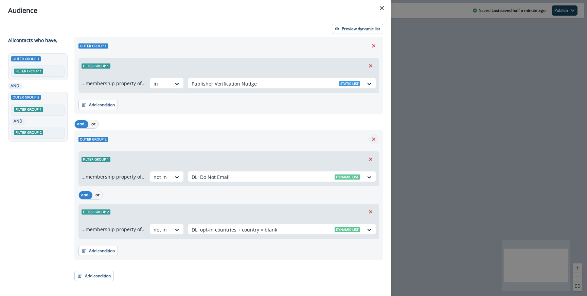
click at [373, 140] on icon "Remove" at bounding box center [374, 139] width 6 height 6
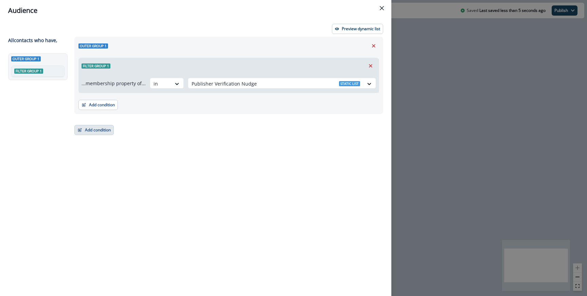
click at [110, 131] on button "Add condition" at bounding box center [93, 130] width 39 height 10
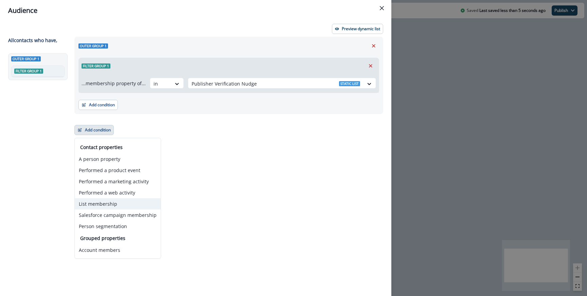
click at [106, 201] on button "List membership" at bounding box center [118, 203] width 86 height 11
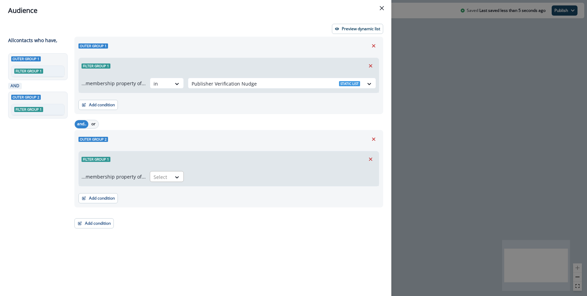
click at [167, 178] on div "Select" at bounding box center [160, 177] width 21 height 11
click at [162, 200] on div "not in" at bounding box center [165, 205] width 34 height 13
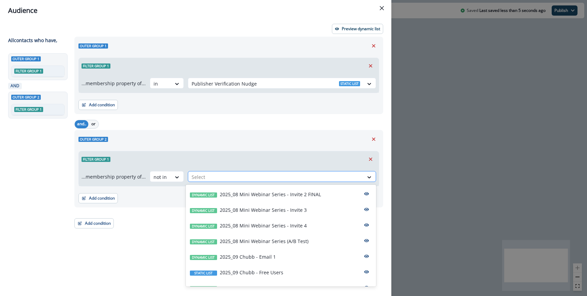
click at [205, 178] on div at bounding box center [276, 177] width 168 height 8
type input "**"
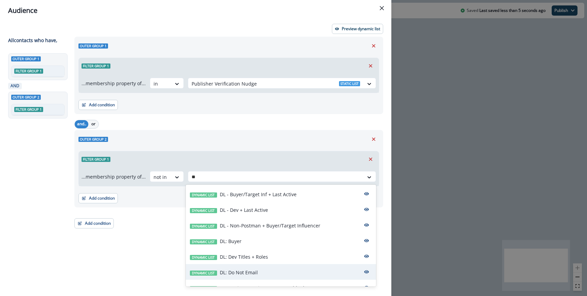
scroll to position [26, 0]
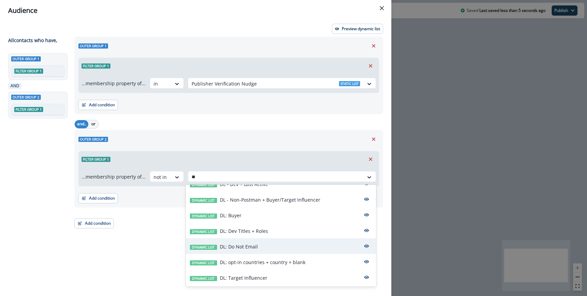
click at [252, 247] on p "DL: Do Not Email" at bounding box center [239, 246] width 38 height 7
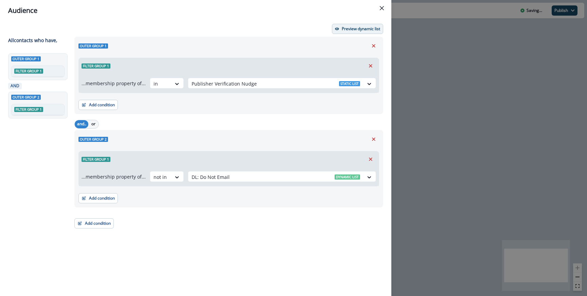
click at [346, 31] on p "Preview dynamic list" at bounding box center [361, 28] width 38 height 5
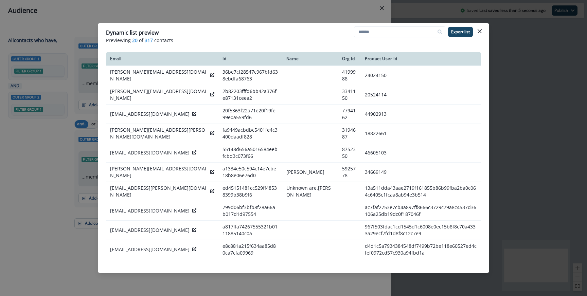
click at [273, 15] on div "Dynamic list preview Previewing 20 of 317 contacts Export list Email Id Name Or…" at bounding box center [293, 148] width 587 height 296
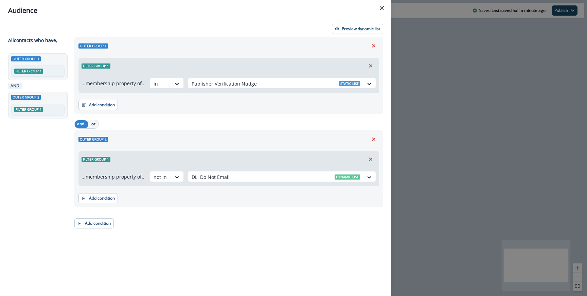
click at [342, 19] on header "Audience" at bounding box center [195, 10] width 391 height 21
click at [341, 22] on div "Preview dynamic list All contact s who have, Outer group 1 Filter group 1 AND O…" at bounding box center [195, 158] width 391 height 275
click at [341, 24] on button "Preview dynamic list" at bounding box center [357, 29] width 51 height 10
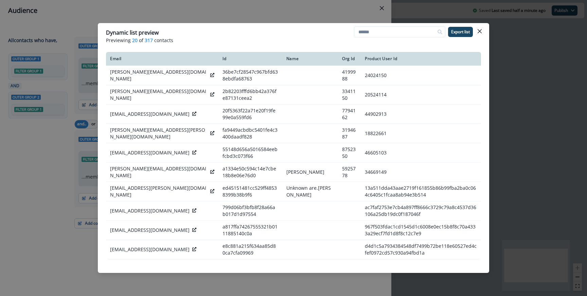
click at [85, 23] on div "Dynamic list preview Previewing 20 of 317 contacts Export list Email Id Name Or…" at bounding box center [293, 148] width 587 height 296
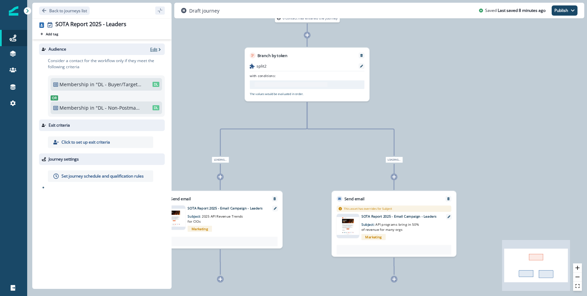
click at [155, 51] on p "Edit" at bounding box center [153, 50] width 7 height 6
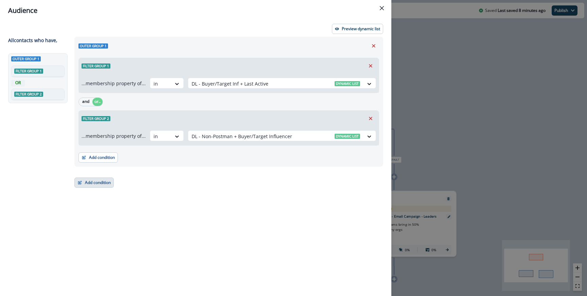
click at [103, 178] on button "Add condition" at bounding box center [93, 183] width 39 height 10
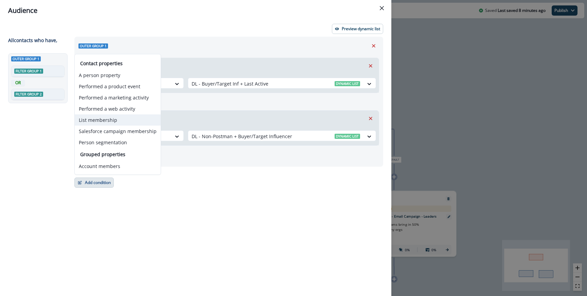
click at [109, 119] on button "List membership" at bounding box center [118, 119] width 86 height 11
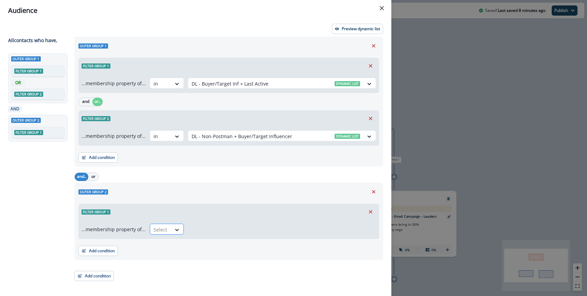
click at [157, 224] on div "Select" at bounding box center [160, 229] width 21 height 11
click at [159, 256] on div "not in" at bounding box center [165, 257] width 34 height 13
click at [203, 231] on div at bounding box center [276, 230] width 168 height 8
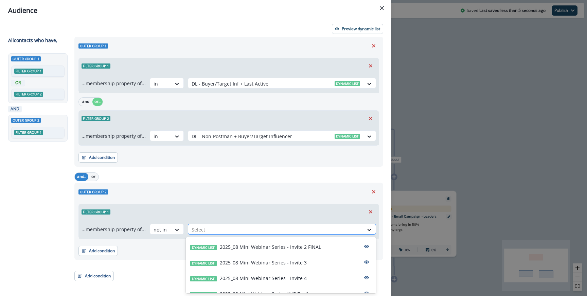
type input "*"
type input "**"
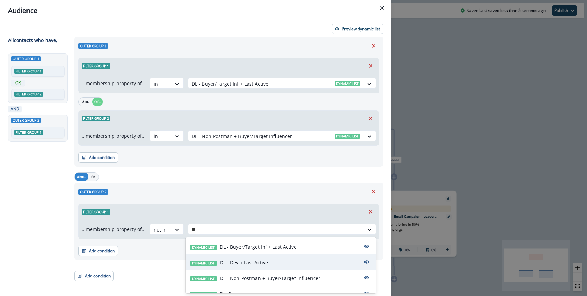
click at [242, 263] on p "DL - Dev + Last Active" at bounding box center [244, 262] width 48 height 7
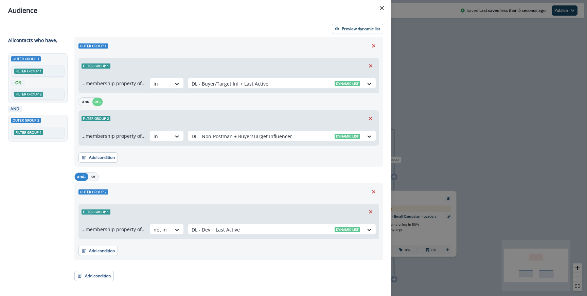
click at [240, 195] on div "Outer group 2" at bounding box center [228, 192] width 301 height 10
click at [354, 32] on button "Preview dynamic list" at bounding box center [357, 29] width 51 height 10
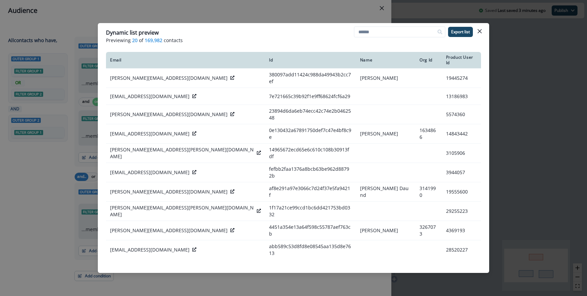
click at [214, 13] on div "Dynamic list preview Previewing 20 of 169,982 contacts Export list Email Id Nam…" at bounding box center [293, 148] width 587 height 296
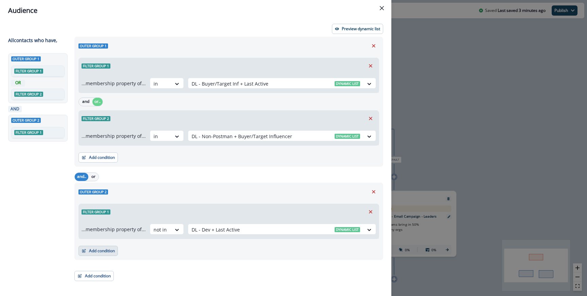
click at [94, 255] on button "Add condition" at bounding box center [97, 251] width 39 height 10
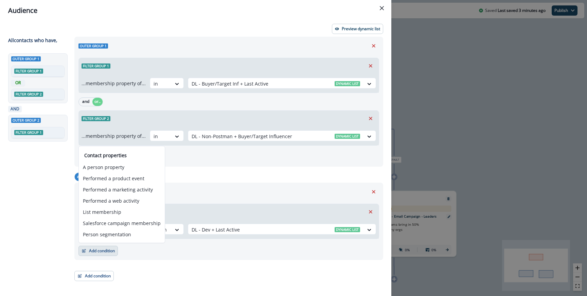
click at [268, 175] on div "and.. or" at bounding box center [228, 177] width 309 height 12
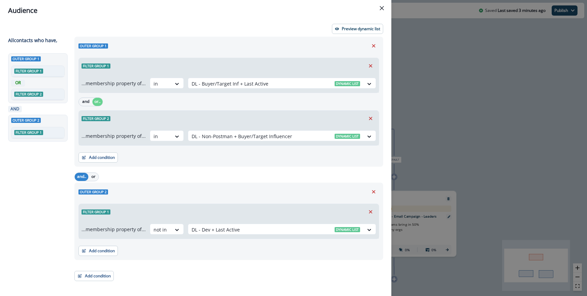
click at [437, 153] on div "Audience Preview dynamic list All contact s who have, Outer group 1 Filter grou…" at bounding box center [293, 148] width 587 height 296
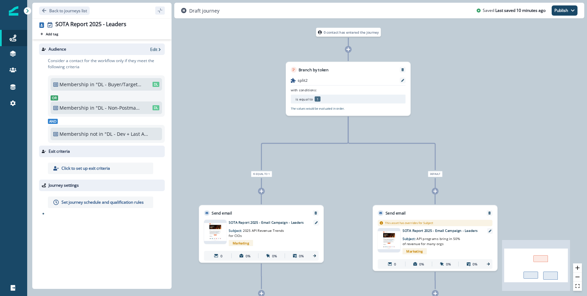
click at [96, 199] on p "Set journey schedule and qualification rules" at bounding box center [102, 202] width 82 height 6
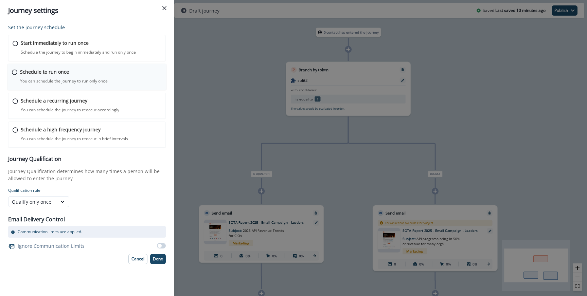
click at [63, 74] on p "Schedule to run once" at bounding box center [44, 71] width 49 height 7
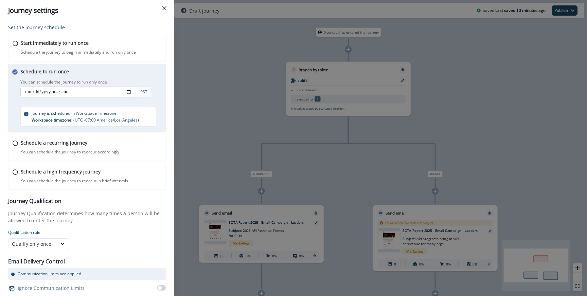
click at [130, 92] on input "datetime-local" at bounding box center [78, 92] width 116 height 11
type input "**********"
click at [159, 83] on div "You can schedule the journey to run only once PST" at bounding box center [93, 89] width 146 height 22
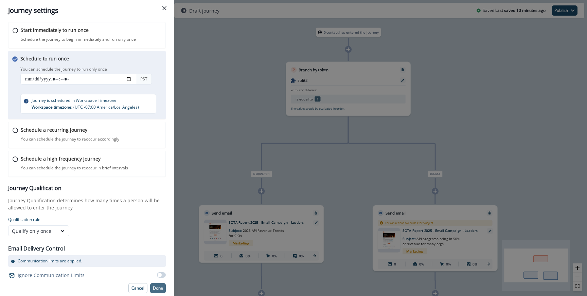
click at [152, 287] on button "Done" at bounding box center [158, 288] width 16 height 10
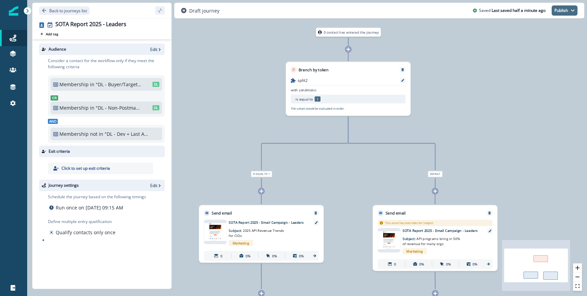
click at [573, 11] on icon "button" at bounding box center [572, 11] width 3 height 2
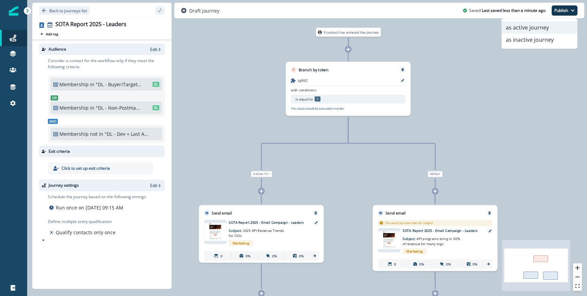
click at [518, 26] on button "as active journey" at bounding box center [539, 27] width 75 height 12
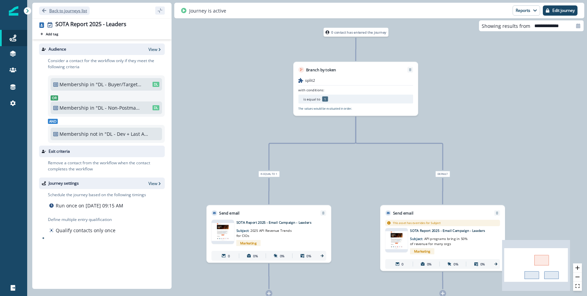
click at [83, 10] on p "Back to journeys list" at bounding box center [68, 11] width 38 height 6
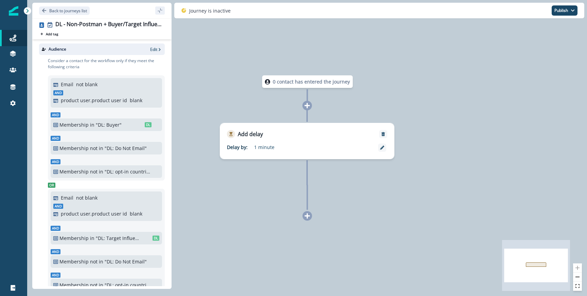
scroll to position [109, 0]
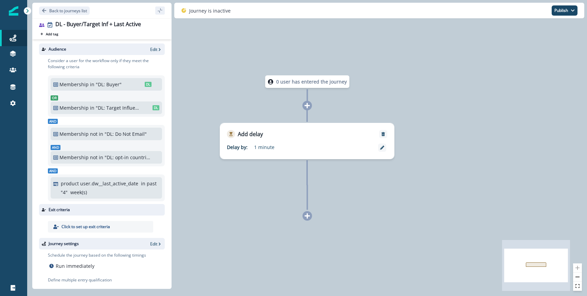
scroll to position [16, 0]
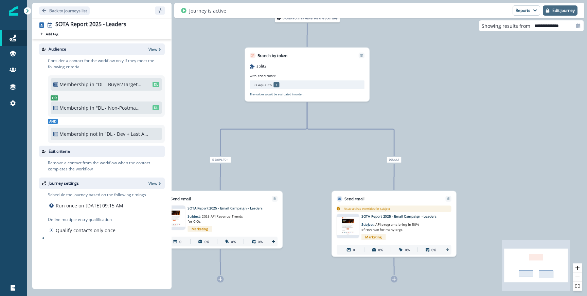
click at [558, 13] on p "Edit journey" at bounding box center [563, 10] width 22 height 5
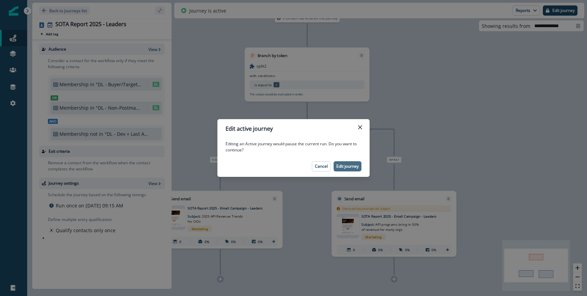
click at [347, 164] on p "Edit journey" at bounding box center [347, 166] width 22 height 5
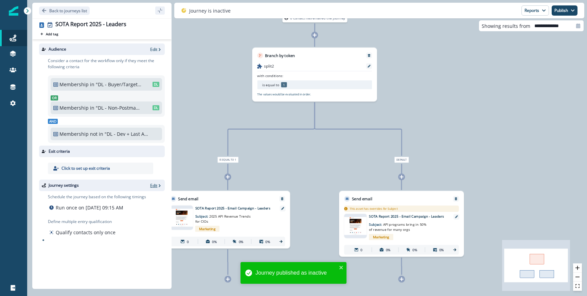
click at [151, 185] on p "Edit" at bounding box center [153, 186] width 7 height 6
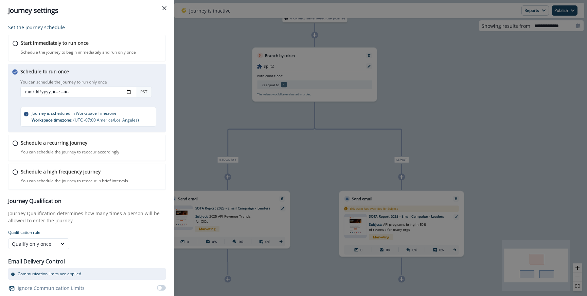
scroll to position [13, 0]
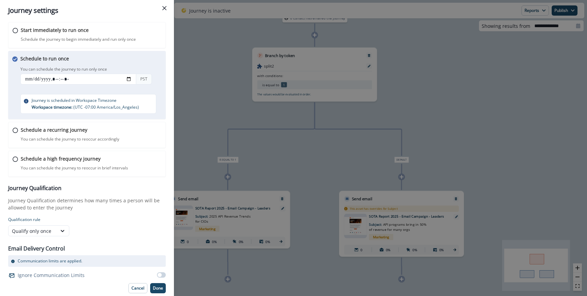
click at [251, 131] on div "Journey settings Set the journey schedule Start immediately to run once Schedul…" at bounding box center [293, 148] width 587 height 296
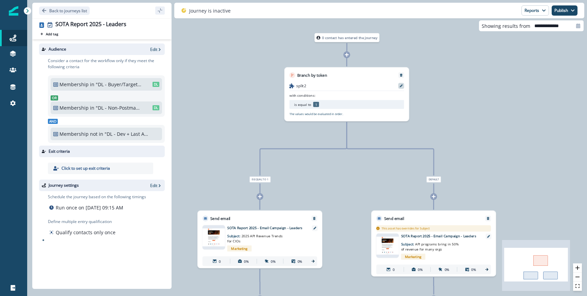
click at [402, 85] on icon at bounding box center [401, 86] width 3 height 3
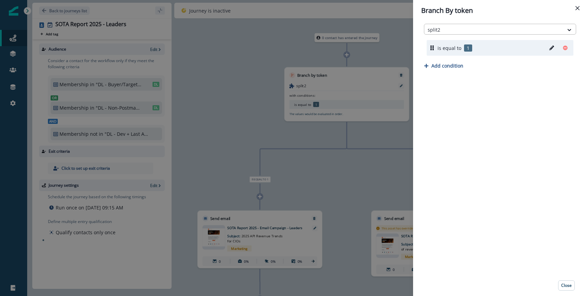
click at [456, 33] on div at bounding box center [494, 29] width 132 height 8
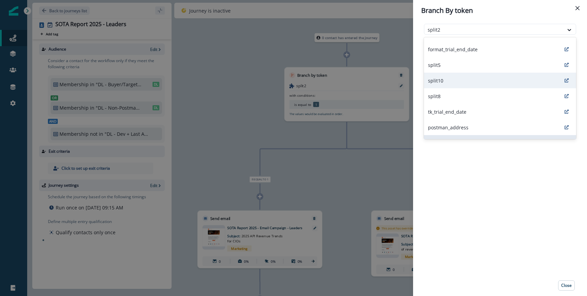
click at [460, 85] on div "split10" at bounding box center [500, 81] width 152 height 16
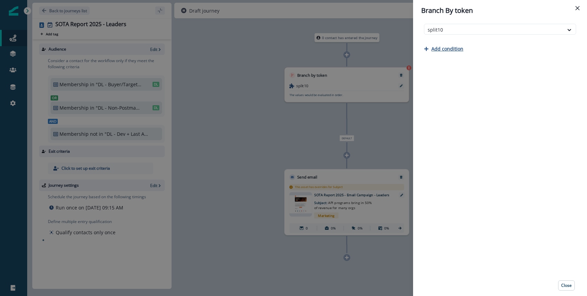
click at [443, 49] on p "Add condition" at bounding box center [447, 49] width 32 height 6
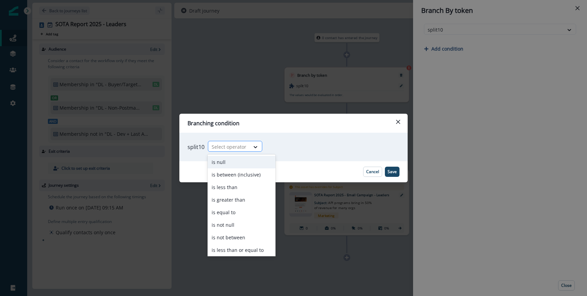
click at [249, 149] on div "Select operator" at bounding box center [228, 146] width 41 height 11
click at [237, 213] on div "is equal to" at bounding box center [242, 212] width 68 height 13
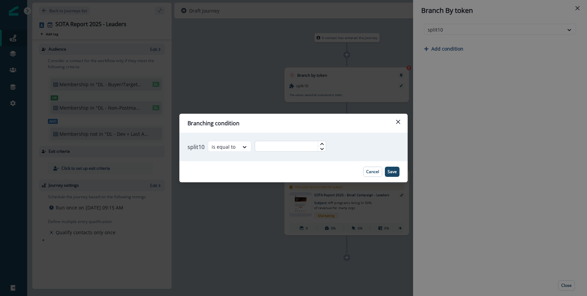
click at [289, 147] on input "text" at bounding box center [290, 146] width 71 height 11
type input "*"
click at [390, 171] on p "Save" at bounding box center [392, 172] width 9 height 5
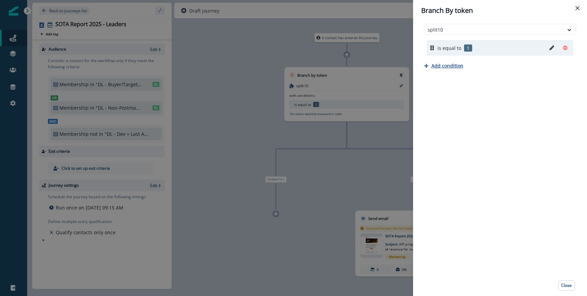
click at [457, 65] on p "Add condition" at bounding box center [447, 66] width 32 height 6
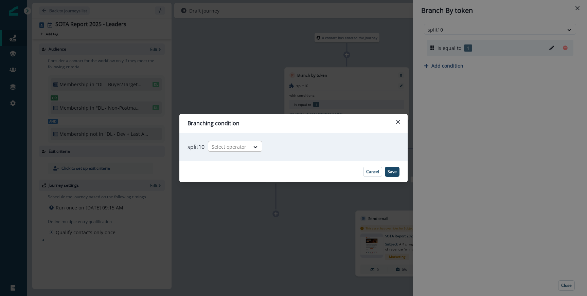
click at [254, 142] on div at bounding box center [256, 146] width 12 height 11
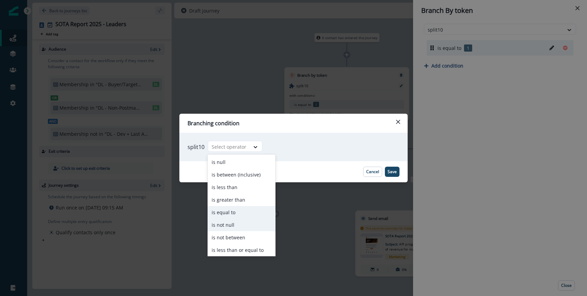
click at [226, 216] on div "is equal to" at bounding box center [242, 212] width 68 height 13
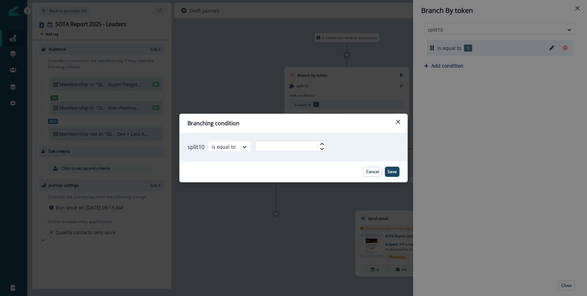
click at [270, 150] on input "text" at bounding box center [290, 146] width 71 height 11
type input "*"
click at [402, 170] on footer "Cancel Save" at bounding box center [293, 171] width 228 height 21
click at [395, 170] on p "Save" at bounding box center [392, 172] width 9 height 5
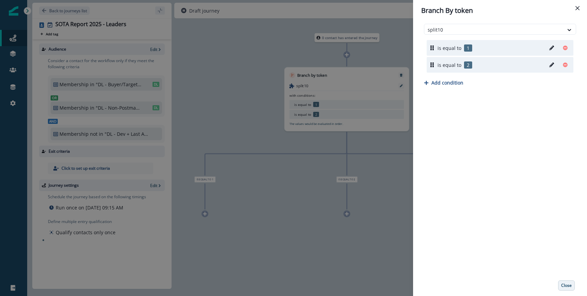
click at [566, 288] on p "Close" at bounding box center [566, 285] width 11 height 5
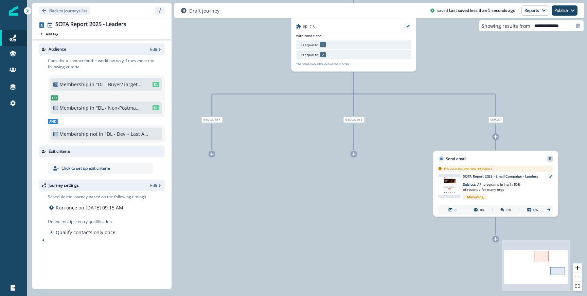
click at [551, 160] on icon "Remove" at bounding box center [549, 158] width 3 height 3
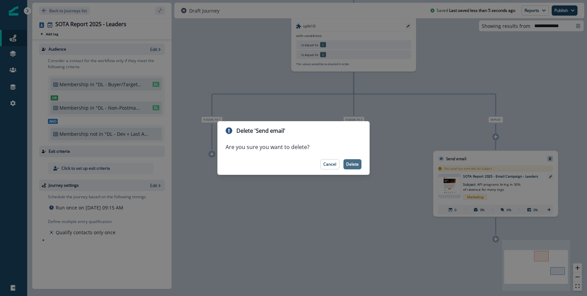
click at [359, 167] on button "Delete" at bounding box center [352, 164] width 18 height 10
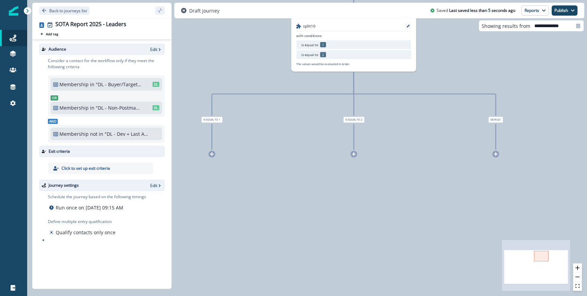
click at [211, 155] on icon at bounding box center [212, 154] width 4 height 4
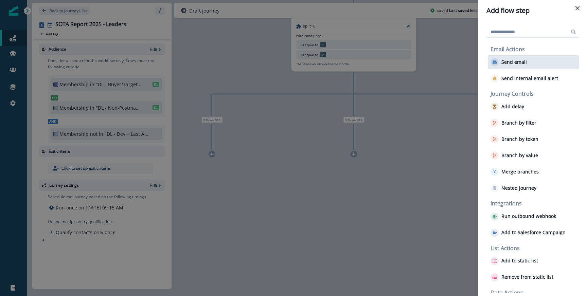
click at [520, 62] on p "Send email" at bounding box center [513, 62] width 25 height 6
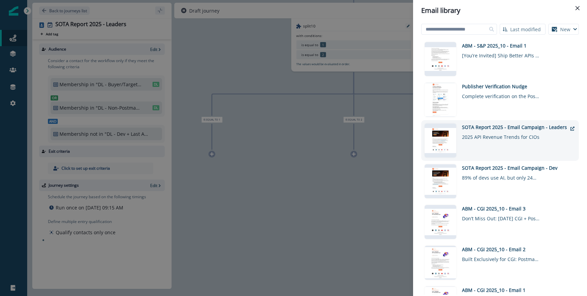
click at [471, 125] on div "SOTA Report 2025 - Email Campaign - Leaders" at bounding box center [514, 127] width 105 height 7
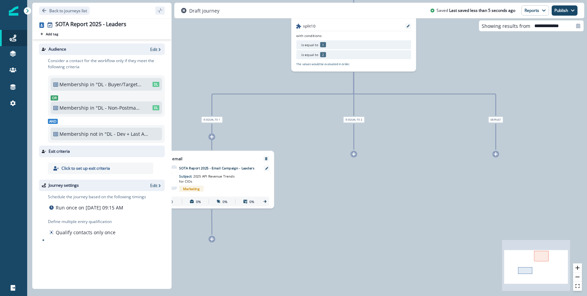
click at [352, 157] on div at bounding box center [354, 154] width 7 height 7
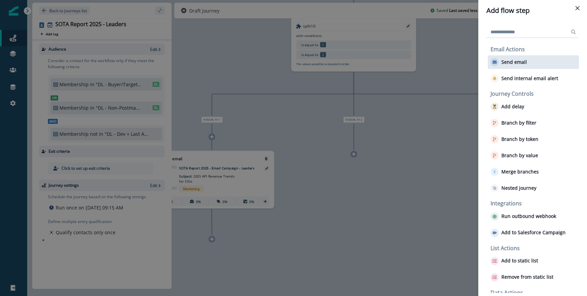
click at [516, 66] on button "Send email" at bounding box center [508, 62] width 36 height 8
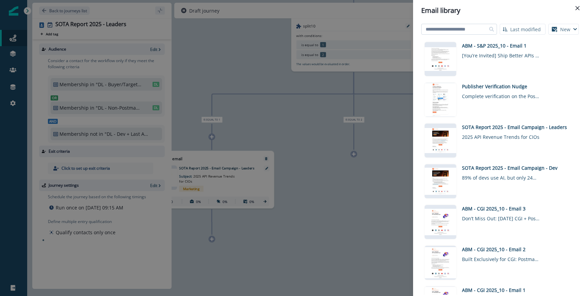
click at [462, 28] on input at bounding box center [459, 29] width 76 height 11
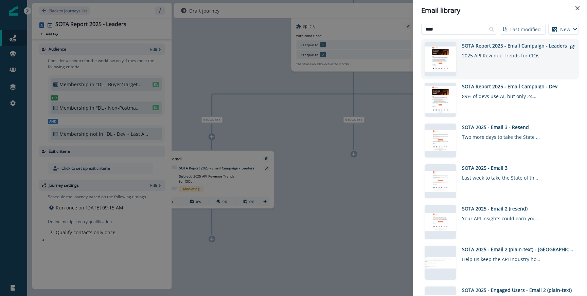
type input "****"
click at [478, 61] on div "SOTA Report 2025 - Email Campaign - Leaders 2025 API Revenue Trends for CIOs" at bounding box center [514, 59] width 105 height 34
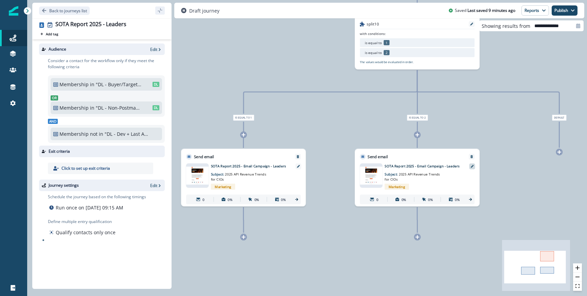
click at [472, 168] on div at bounding box center [472, 167] width 6 height 6
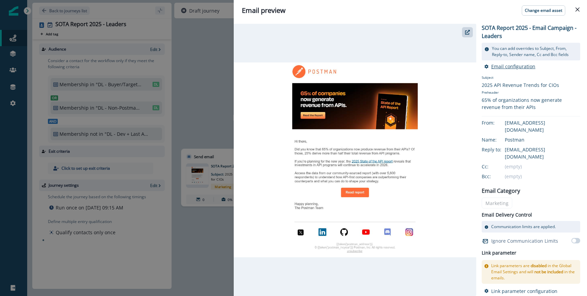
click at [503, 66] on p "Email configuration" at bounding box center [513, 66] width 44 height 6
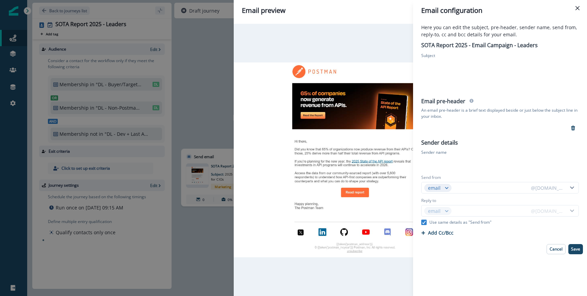
type input "*******"
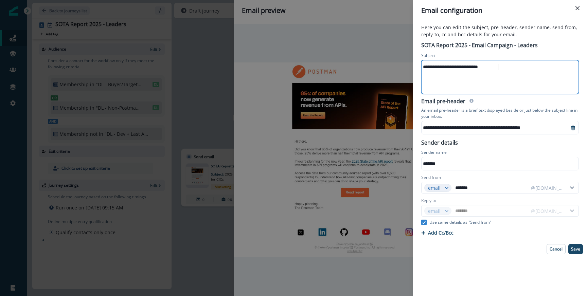
click at [452, 74] on div "**********" at bounding box center [500, 76] width 156 height 33
click at [480, 73] on div "**********" at bounding box center [500, 76] width 156 height 33
click at [441, 71] on div "**********" at bounding box center [500, 67] width 156 height 10
click at [463, 83] on div "**********" at bounding box center [500, 76] width 156 height 33
click at [487, 108] on p "An email pre-header is a brief text displayed beside or just below the subject …" at bounding box center [500, 113] width 158 height 15
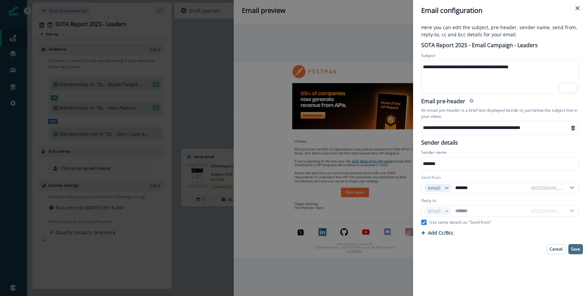
click at [574, 247] on p "Save" at bounding box center [575, 249] width 9 height 5
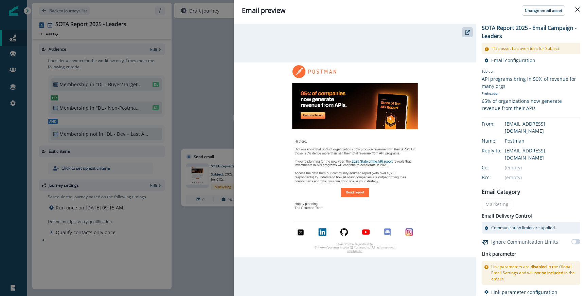
click at [226, 141] on div "Email preview Change email asset SOTA Report 2025 - Email Campaign - Leaders Th…" at bounding box center [293, 148] width 587 height 296
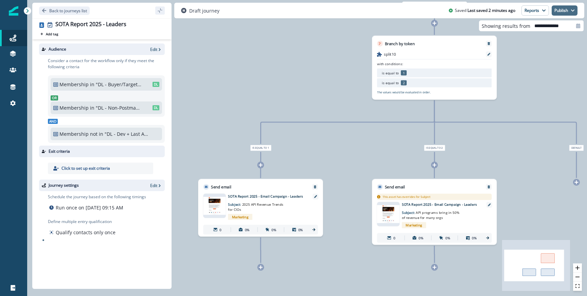
click at [564, 12] on button "Publish" at bounding box center [565, 10] width 26 height 10
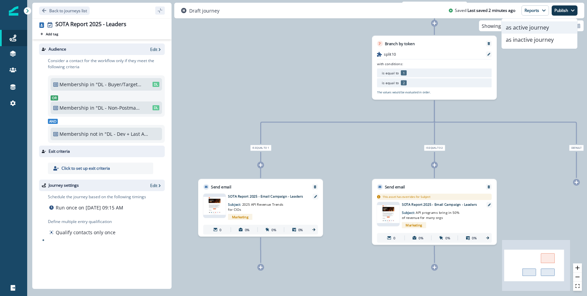
click at [522, 25] on button "as active journey" at bounding box center [539, 27] width 75 height 12
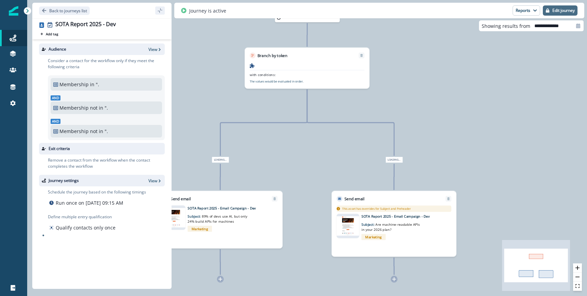
click at [572, 10] on p "Edit journey" at bounding box center [563, 10] width 22 height 5
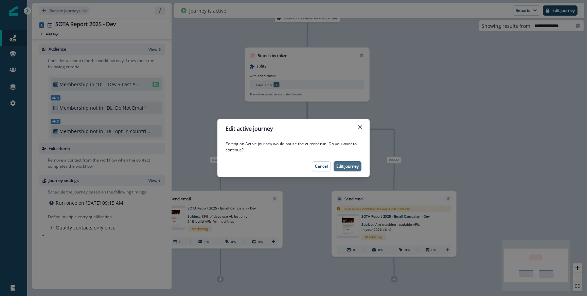
click at [351, 164] on p "Edit journey" at bounding box center [347, 166] width 22 height 5
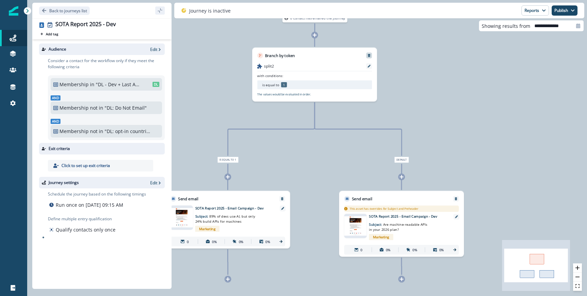
click at [370, 57] on div at bounding box center [369, 56] width 6 height 6
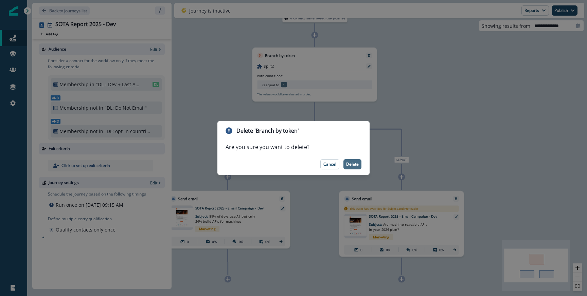
click at [346, 165] on p "Delete" at bounding box center [352, 164] width 13 height 5
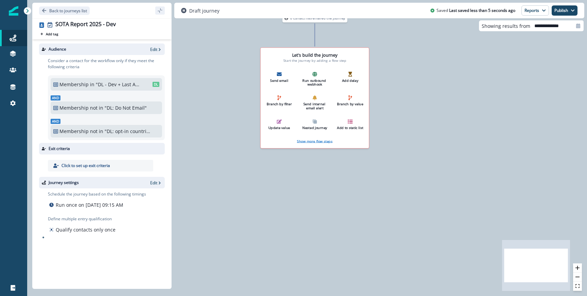
click at [330, 140] on p "Show more flow steps" at bounding box center [314, 141] width 35 height 5
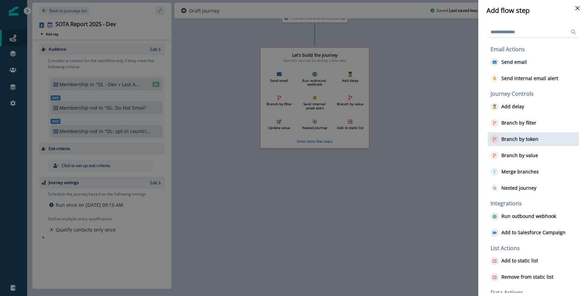
click at [510, 138] on p "Branch by token" at bounding box center [519, 140] width 37 height 6
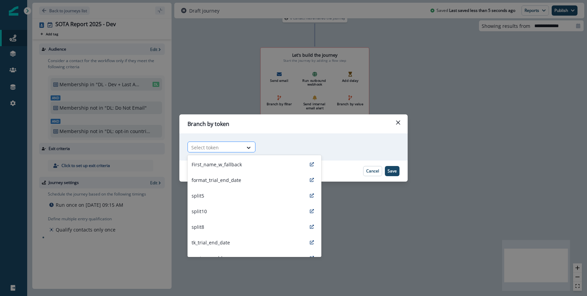
click at [221, 146] on div at bounding box center [215, 147] width 48 height 8
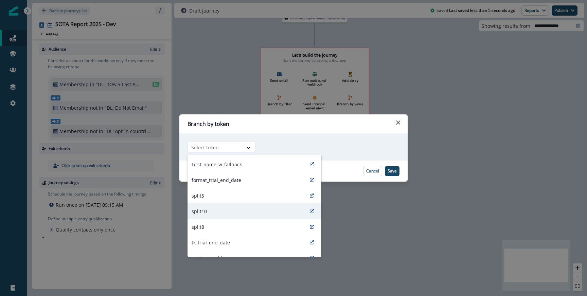
click at [228, 212] on div "split10" at bounding box center [255, 211] width 134 height 16
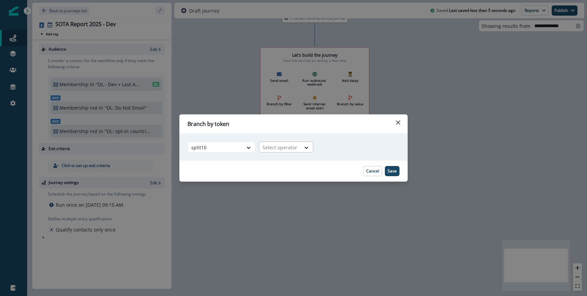
click at [278, 150] on div at bounding box center [280, 147] width 35 height 8
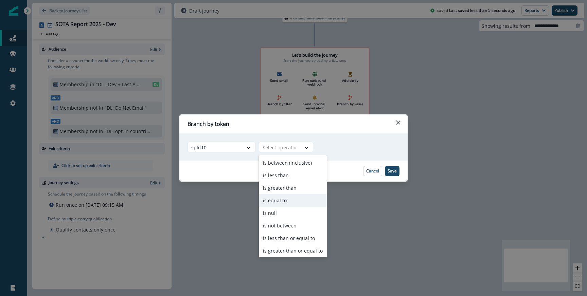
click at [280, 205] on div "is equal to" at bounding box center [293, 200] width 68 height 13
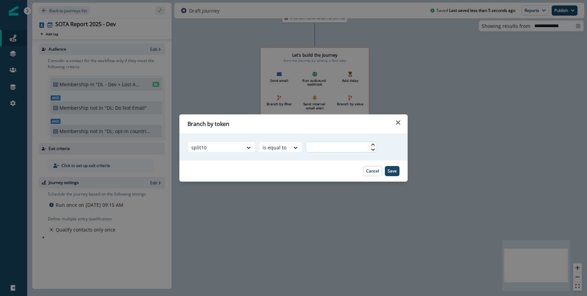
click at [314, 146] on input "text" at bounding box center [341, 147] width 71 height 11
type input "*"
click at [396, 176] on footer "Cancel Save" at bounding box center [293, 171] width 228 height 21
click at [394, 171] on p "Save" at bounding box center [392, 171] width 9 height 5
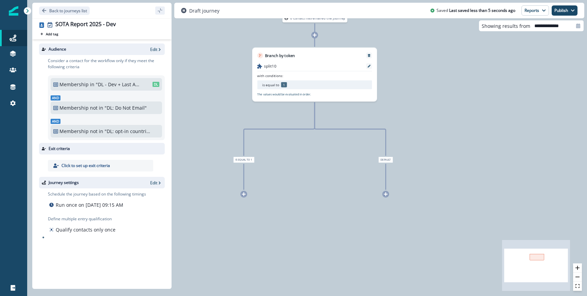
click at [370, 69] on div "split10" at bounding box center [314, 67] width 115 height 8
click at [371, 68] on div at bounding box center [369, 66] width 6 height 6
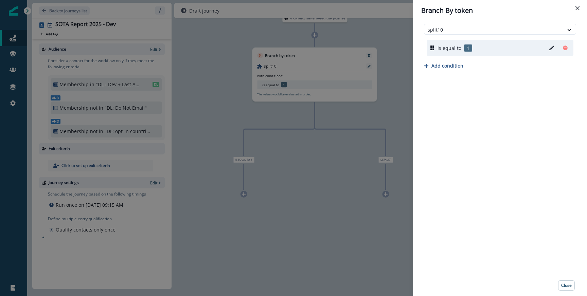
click at [452, 65] on p "Add condition" at bounding box center [447, 66] width 32 height 6
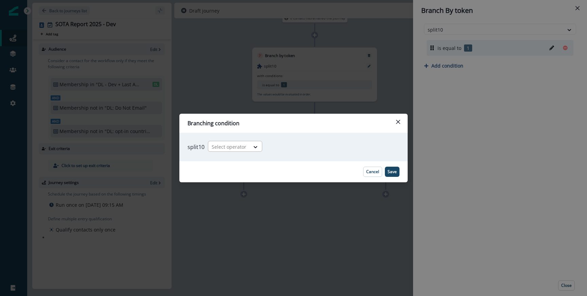
click at [242, 147] on div at bounding box center [229, 147] width 35 height 8
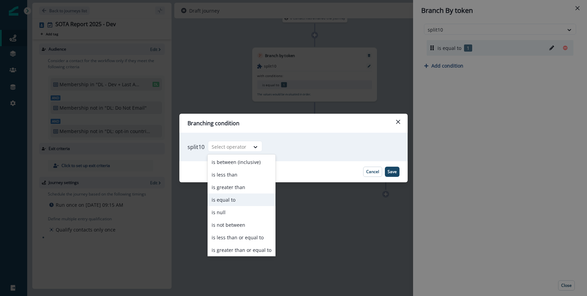
click at [236, 201] on div "is equal to" at bounding box center [242, 200] width 68 height 13
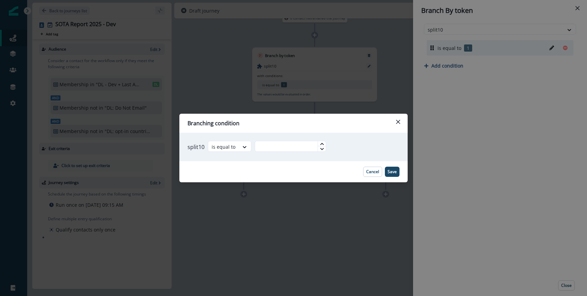
click at [291, 153] on div "split10 option is equal to, selected. is equal to" at bounding box center [293, 147] width 228 height 29
click at [291, 151] on input "text" at bounding box center [290, 146] width 71 height 11
type input "*"
click at [393, 170] on p "Save" at bounding box center [392, 172] width 9 height 5
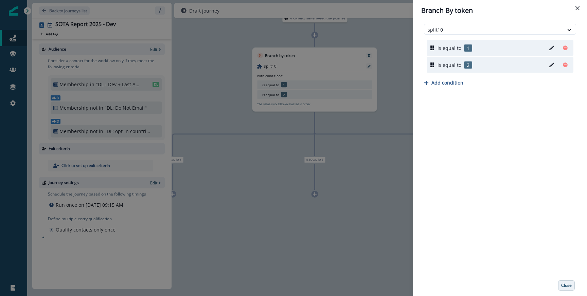
click at [566, 282] on button "Close" at bounding box center [566, 286] width 17 height 10
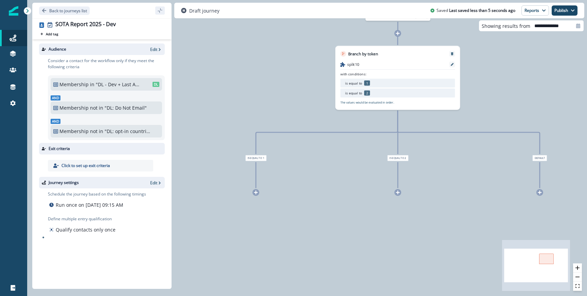
click at [260, 192] on div "0 contact has entered the journey Branch by token split10 with conditions: is e…" at bounding box center [307, 148] width 560 height 296
click at [256, 193] on icon at bounding box center [256, 193] width 4 height 4
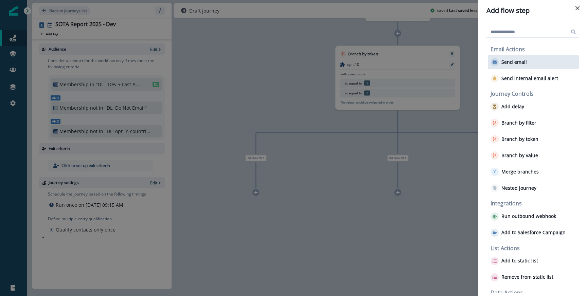
click at [515, 65] on p "Send email" at bounding box center [513, 62] width 25 height 6
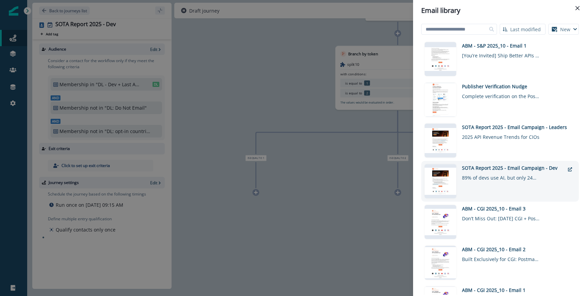
click at [494, 171] on div "SOTA Report 2025 - Email Campaign - Dev" at bounding box center [513, 167] width 103 height 7
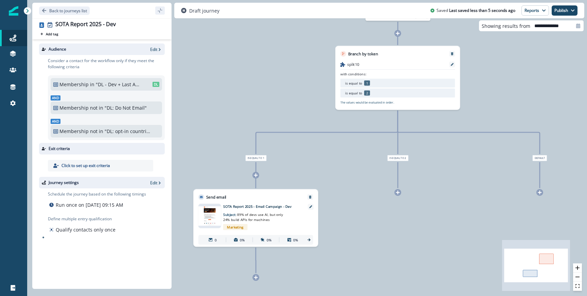
click at [394, 194] on div at bounding box center [397, 192] width 7 height 7
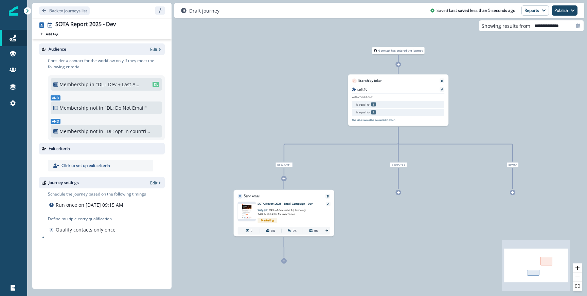
click at [398, 191] on icon at bounding box center [397, 192] width 3 height 3
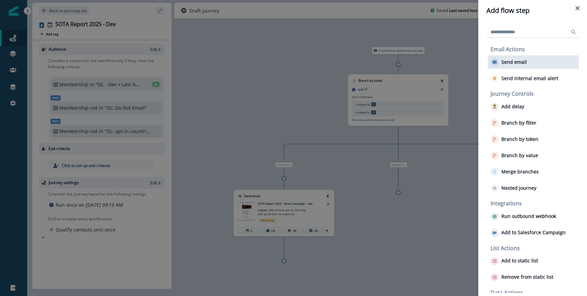
click at [514, 65] on p "Send email" at bounding box center [513, 62] width 25 height 6
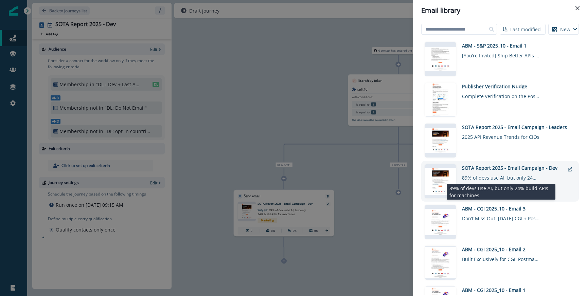
click at [497, 178] on div "89% of devs use AI, but only 24% build APIs for machines" at bounding box center [501, 177] width 78 height 10
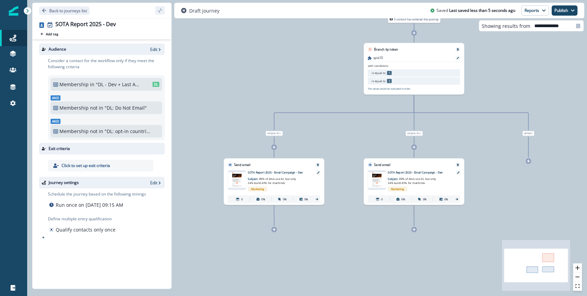
click at [457, 170] on div "Email asset changed, journey reports will be subject to change This asset has o…" at bounding box center [414, 186] width 100 height 38
click at [458, 172] on icon at bounding box center [458, 173] width 2 height 2
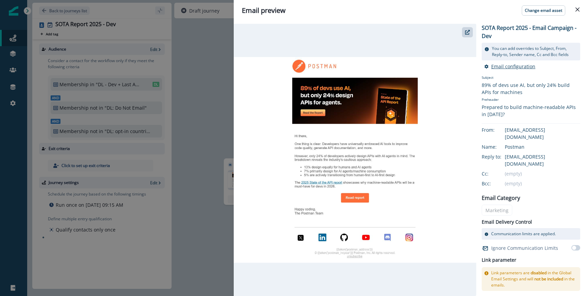
click at [496, 67] on p "Email configuration" at bounding box center [513, 66] width 44 height 6
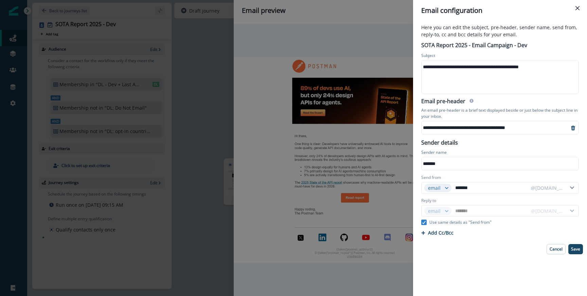
click at [493, 66] on div "**********" at bounding box center [500, 67] width 156 height 10
click at [453, 127] on div "**********" at bounding box center [495, 128] width 147 height 10
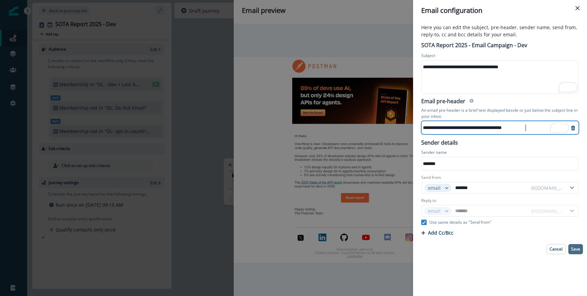
click at [579, 248] on p "Save" at bounding box center [575, 249] width 9 height 5
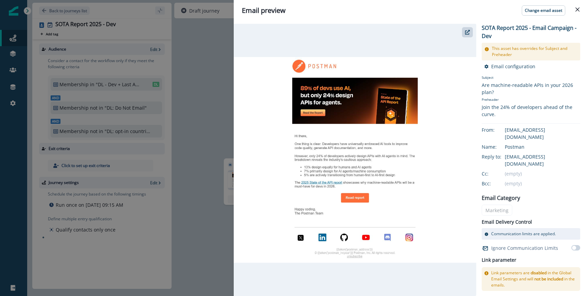
click at [221, 83] on div "Email preview Change email asset SOTA Report 2025 - Email Campaign - Dev This a…" at bounding box center [293, 148] width 587 height 296
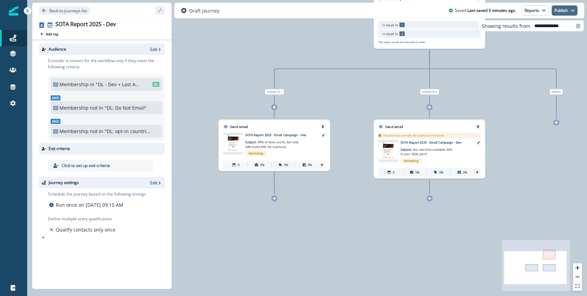
click at [571, 13] on button "Publish" at bounding box center [565, 10] width 26 height 10
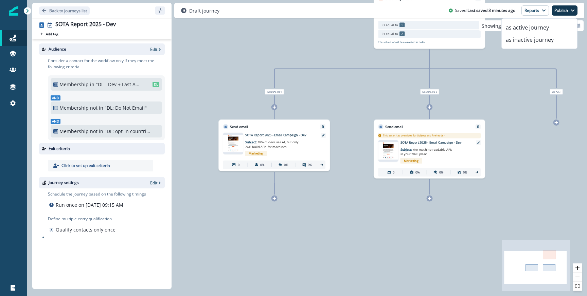
click at [510, 73] on div "0 contact has entered the journey Branch by token split10 with conditions: is e…" at bounding box center [307, 148] width 560 height 296
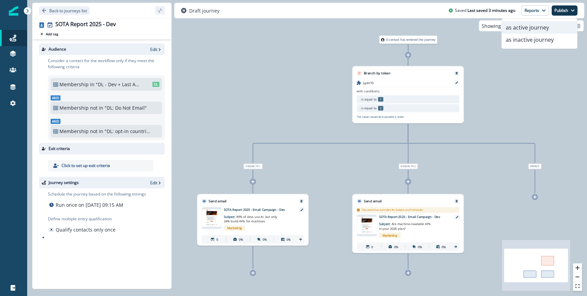
click at [539, 26] on button "as active journey" at bounding box center [539, 27] width 75 height 12
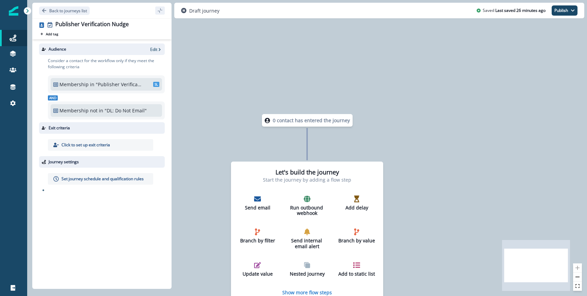
click at [93, 179] on p "Set journey schedule and qualification rules" at bounding box center [102, 179] width 82 height 6
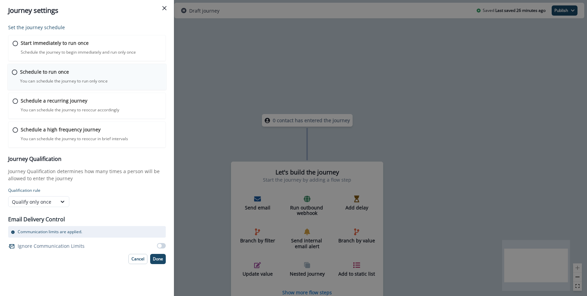
click at [52, 81] on p "You can schedule the journey to run only once" at bounding box center [64, 81] width 88 height 6
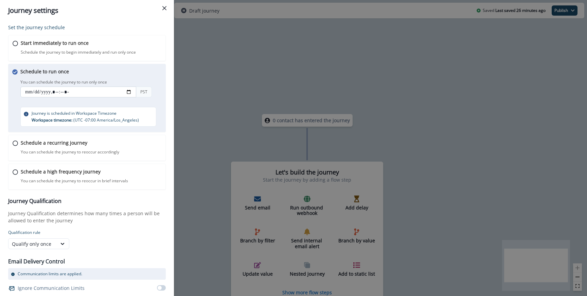
click at [128, 93] on input "datetime-local" at bounding box center [78, 92] width 116 height 11
type input "**********"
click at [151, 79] on div "You can schedule the journey to run only once PST" at bounding box center [93, 89] width 146 height 22
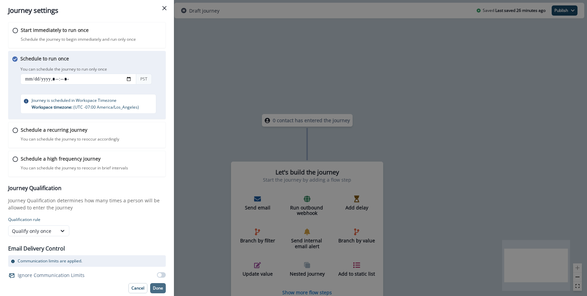
click at [162, 288] on p "Done" at bounding box center [158, 288] width 10 height 5
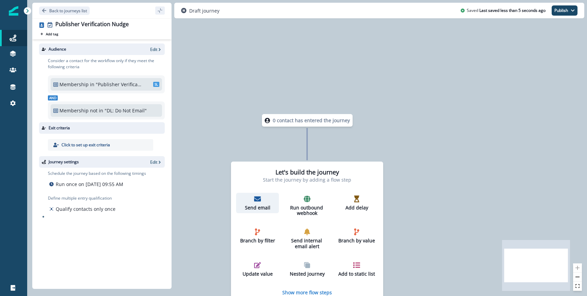
click at [257, 194] on button "Send email" at bounding box center [257, 203] width 43 height 21
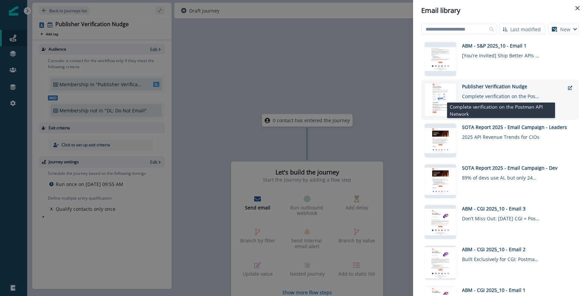
click at [478, 90] on div "Complete verification on the Postman API Network" at bounding box center [501, 95] width 78 height 10
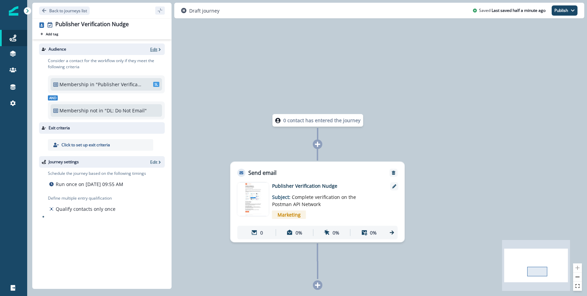
click at [154, 49] on p "Edit" at bounding box center [153, 50] width 7 height 6
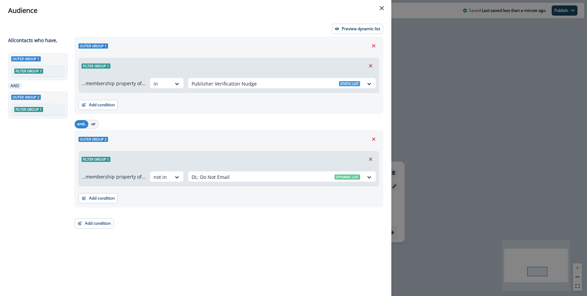
click at [455, 145] on div "Audience Preview dynamic list All contact s who have, Outer group 1 Filter grou…" at bounding box center [293, 148] width 587 height 296
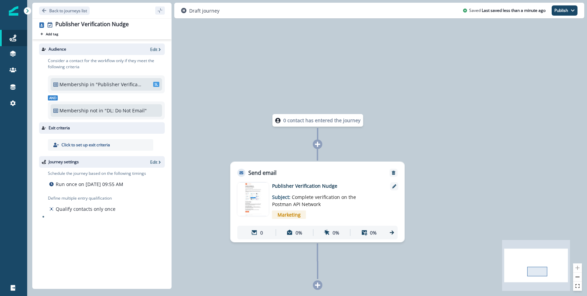
click at [153, 167] on div "Journey settings Edit" at bounding box center [102, 162] width 126 height 12
click at [154, 163] on p "Edit" at bounding box center [153, 162] width 7 height 6
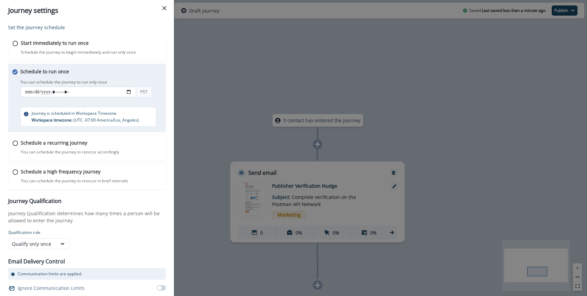
click at [63, 94] on input "datetime-local" at bounding box center [78, 92] width 116 height 11
type input "**********"
click at [120, 73] on div "Schedule to run once You can schedule the journey to run only once You can sche…" at bounding box center [93, 97] width 146 height 59
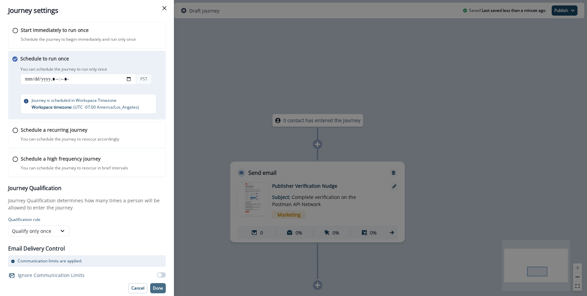
click at [161, 290] on p "Done" at bounding box center [158, 288] width 10 height 5
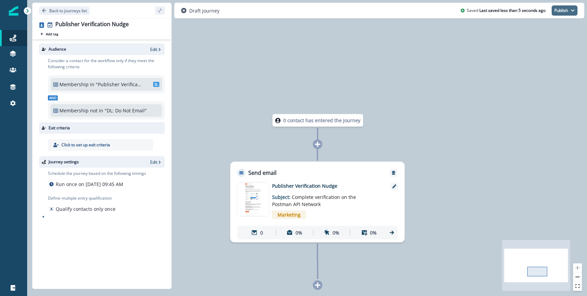
click at [566, 8] on button "Publish" at bounding box center [565, 10] width 26 height 10
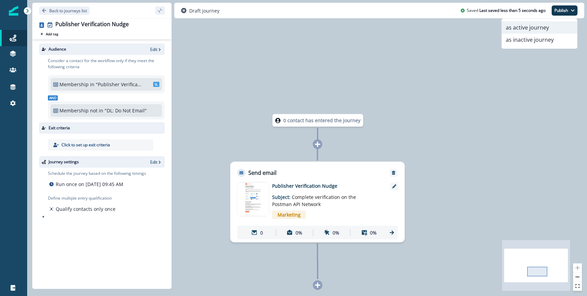
click at [529, 28] on button "as active journey" at bounding box center [539, 27] width 75 height 12
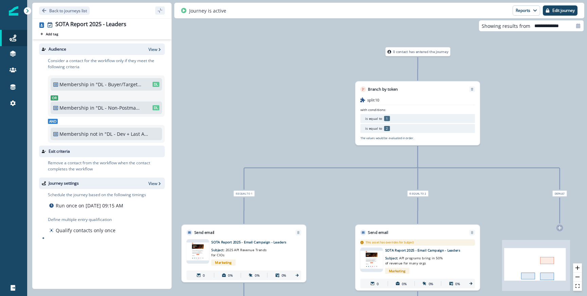
click at [117, 208] on p "Run once on [DATE] 09:15 AM" at bounding box center [90, 205] width 68 height 7
click at [117, 208] on p "Run once on October 8, 2025 at 09:15 AM" at bounding box center [90, 205] width 68 height 7
click at [126, 214] on div "Schedule the journey based on the following timings Run once on October 8, 2025…" at bounding box center [106, 213] width 117 height 43
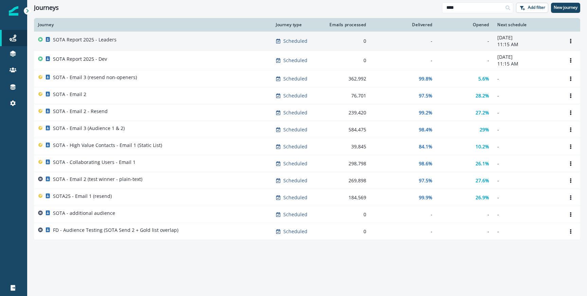
click at [120, 40] on div "SOTA Report 2025 - Leaders" at bounding box center [153, 41] width 230 height 10
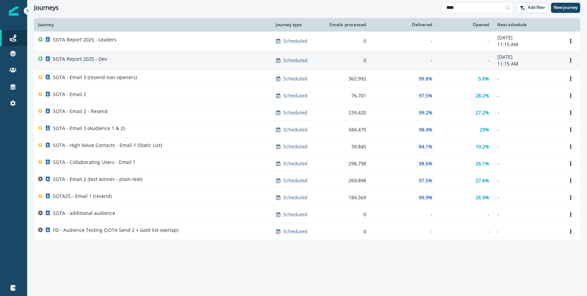
click at [115, 56] on div "SOTA Report 2025 - Dev" at bounding box center [153, 61] width 230 height 10
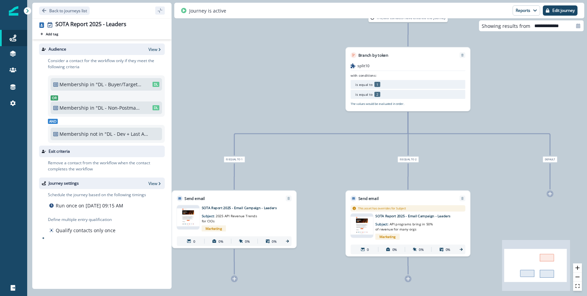
click at [248, 102] on div "170,006 contacts have entered the journey Branch by token split10 with conditio…" at bounding box center [307, 148] width 560 height 296
